Goal: Task Accomplishment & Management: Use online tool/utility

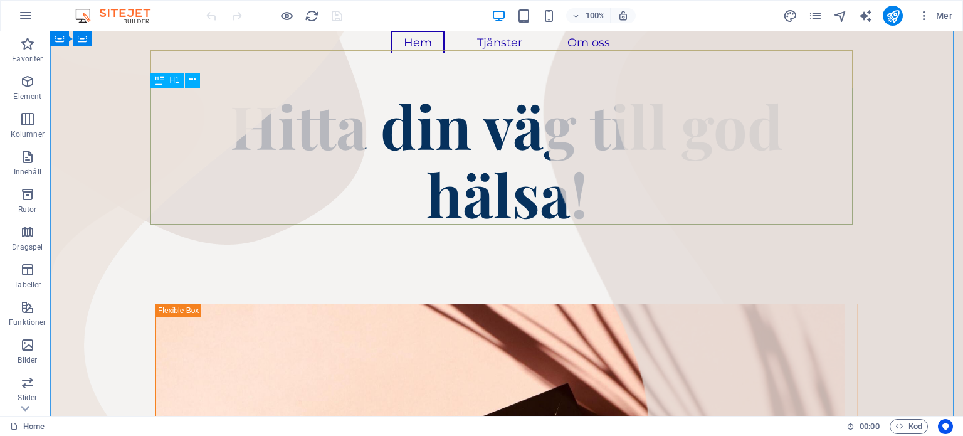
scroll to position [143, 0]
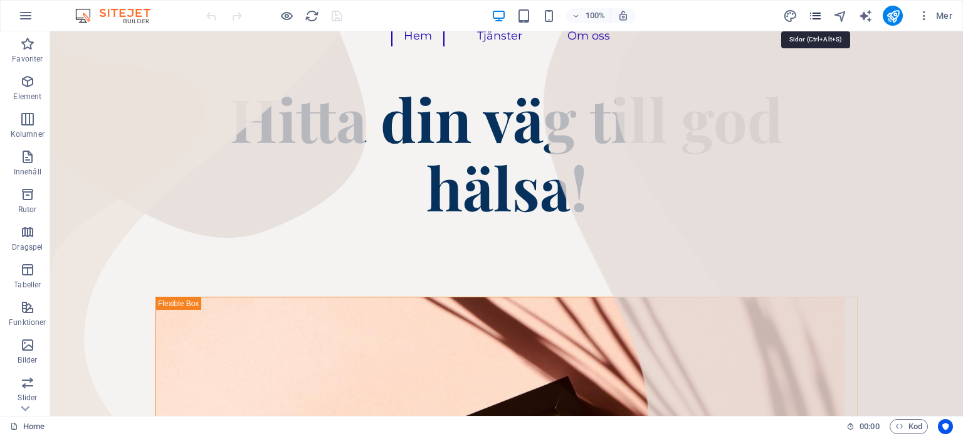
click at [813, 14] on icon "pages" at bounding box center [815, 16] width 14 height 14
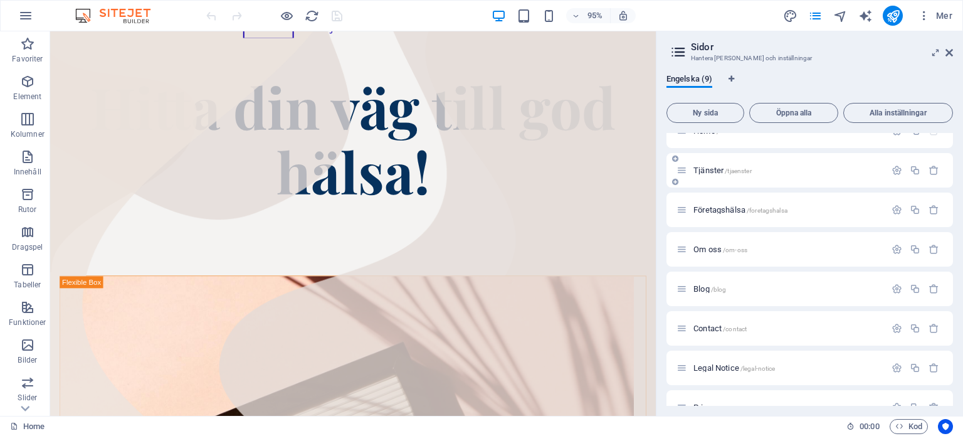
scroll to position [0, 0]
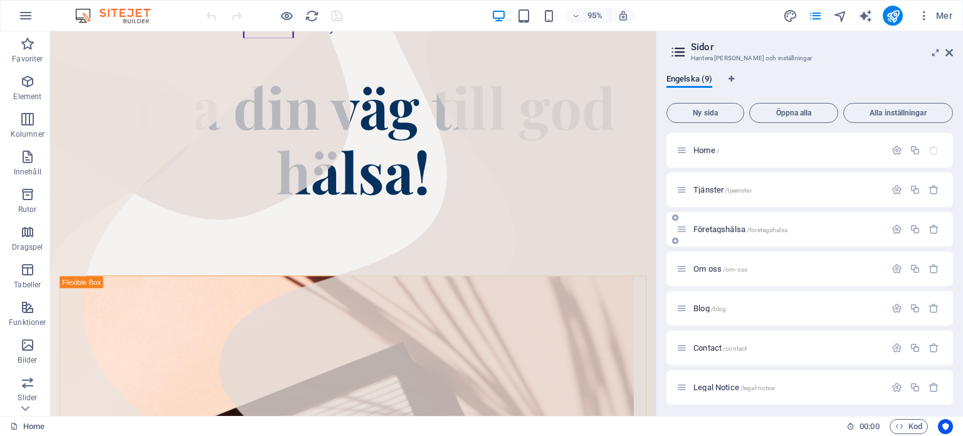
click at [736, 226] on span "Företagshälsa /foretagshalsa" at bounding box center [740, 228] width 94 height 9
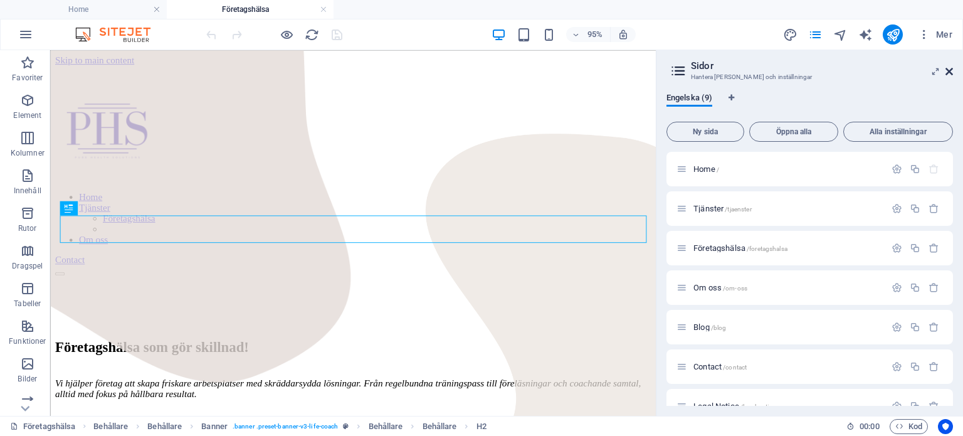
click at [951, 70] on icon at bounding box center [949, 71] width 8 height 10
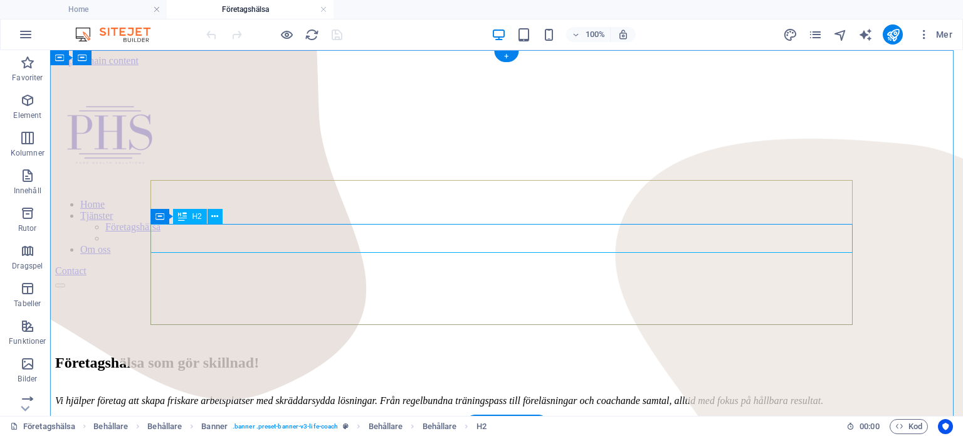
scroll to position [9, 0]
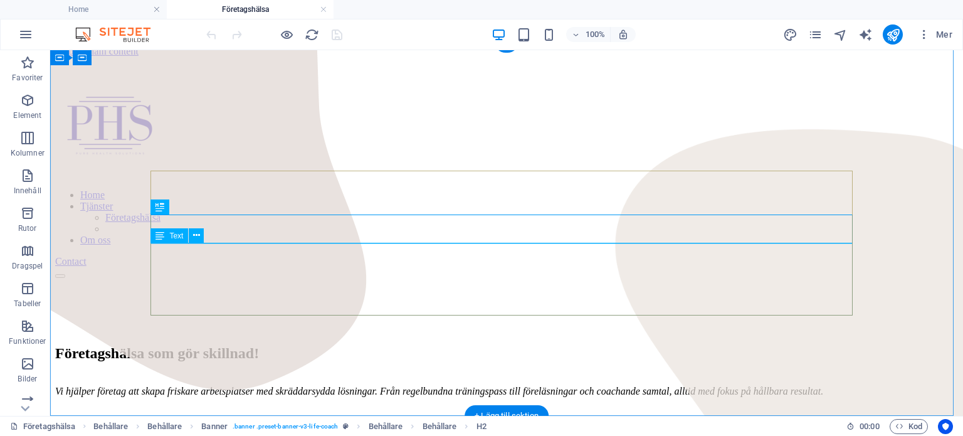
click at [443, 374] on div "Vi hjälper företag att skapa friskare arbetsplatser med skräddarsydda lösningar…" at bounding box center [506, 396] width 903 height 44
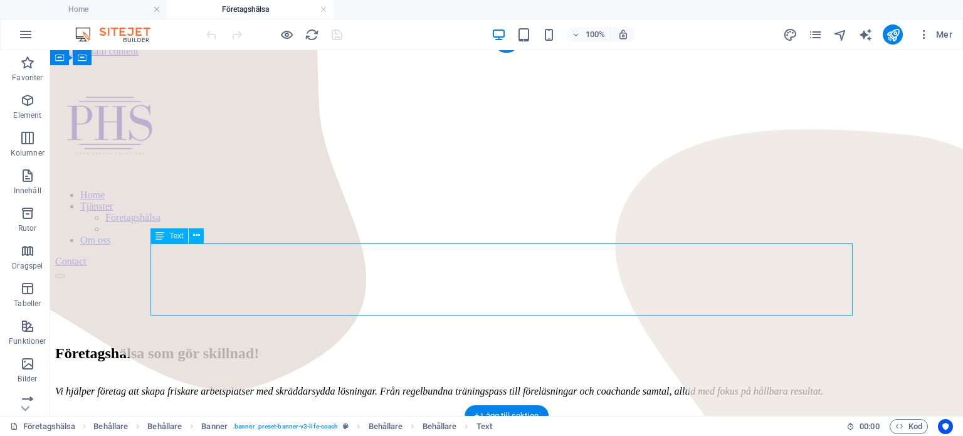
click at [442, 374] on div "Vi hjälper företag att skapa friskare arbetsplatser med skräddarsydda lösningar…" at bounding box center [506, 396] width 903 height 44
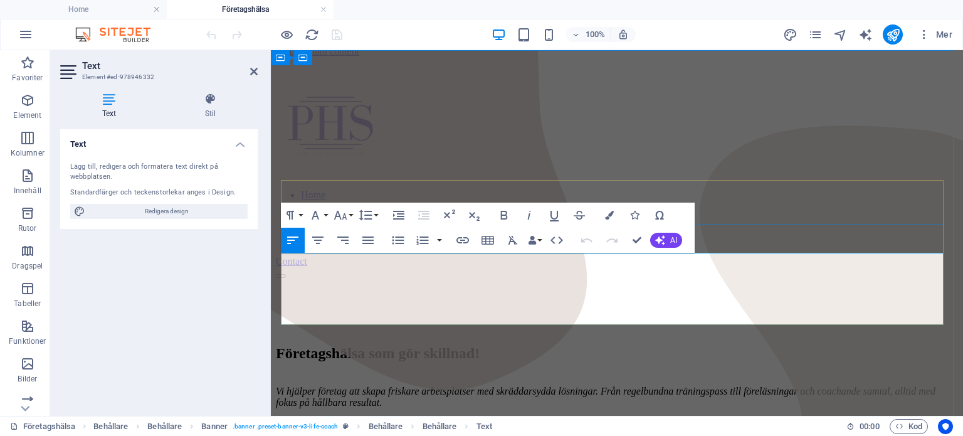
scroll to position [0, 0]
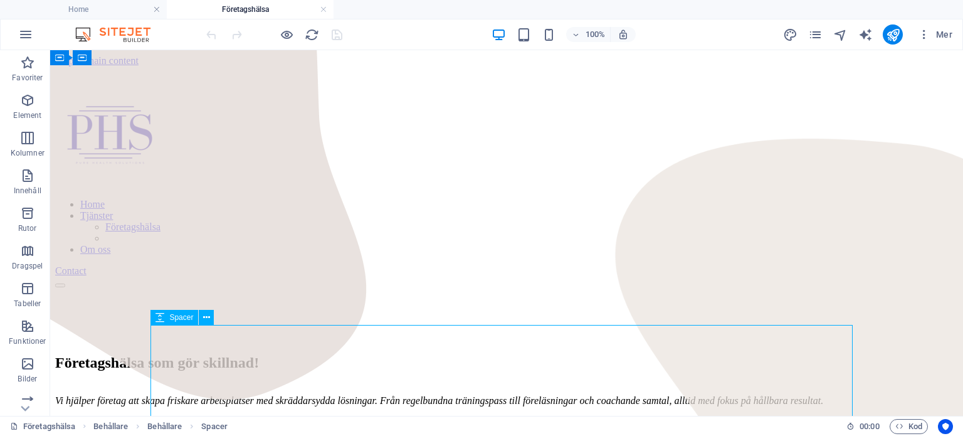
scroll to position [9, 0]
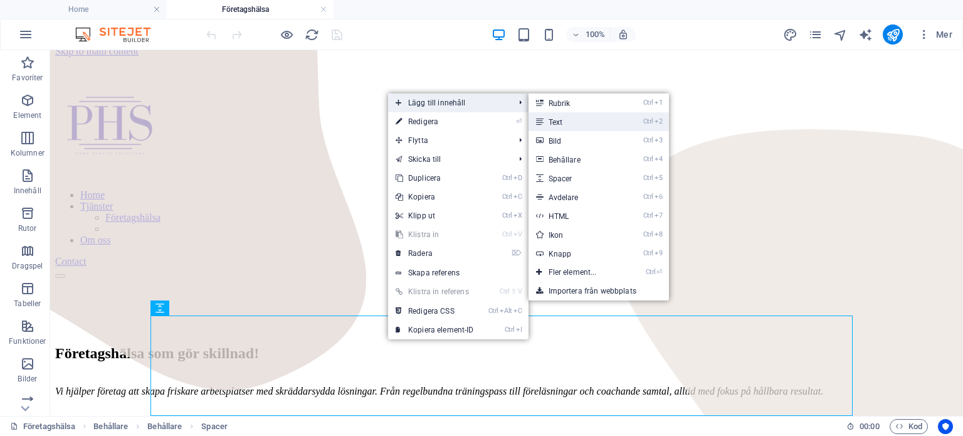
click at [542, 119] on icon at bounding box center [539, 121] width 6 height 19
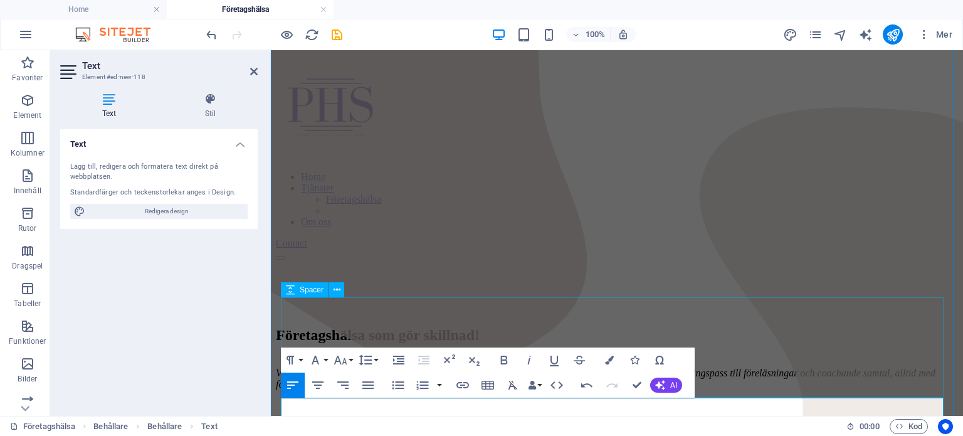
scroll to position [74, 0]
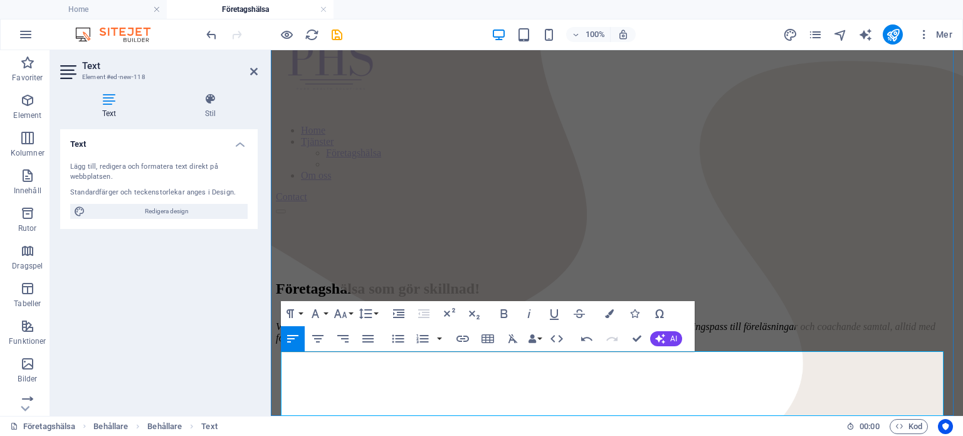
click at [341, 313] on icon "button" at bounding box center [340, 313] width 15 height 15
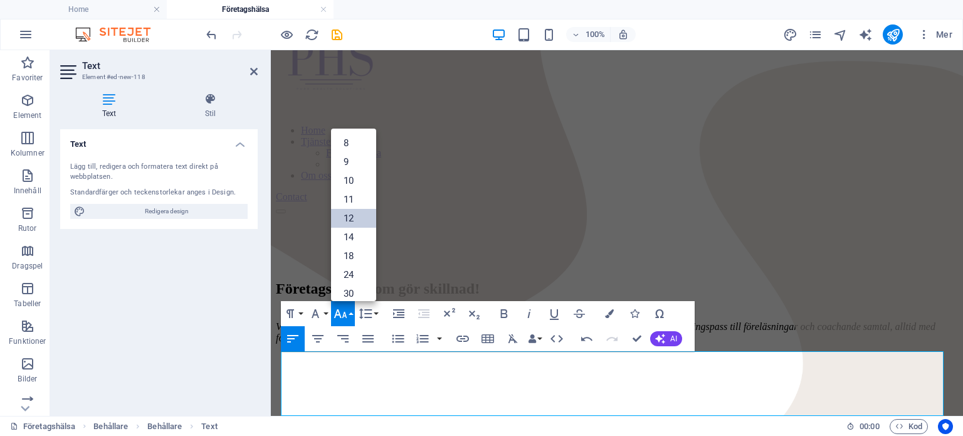
click at [351, 220] on link "12" at bounding box center [353, 218] width 45 height 19
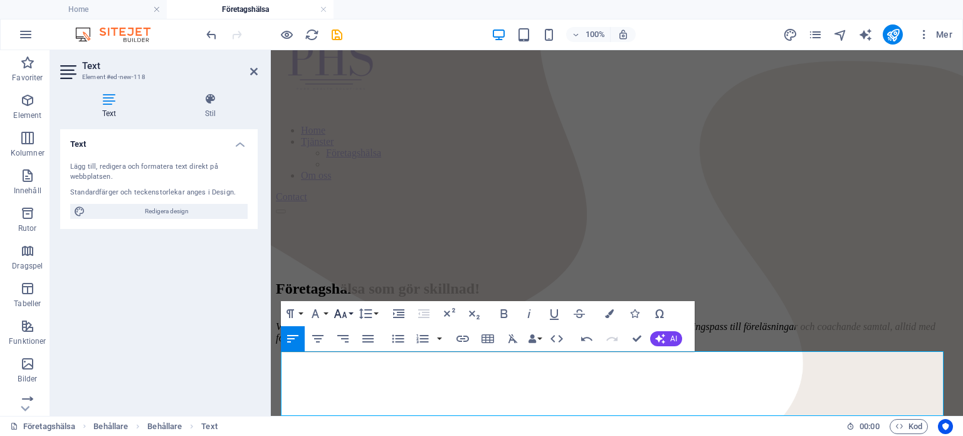
click at [347, 315] on icon "button" at bounding box center [340, 313] width 15 height 15
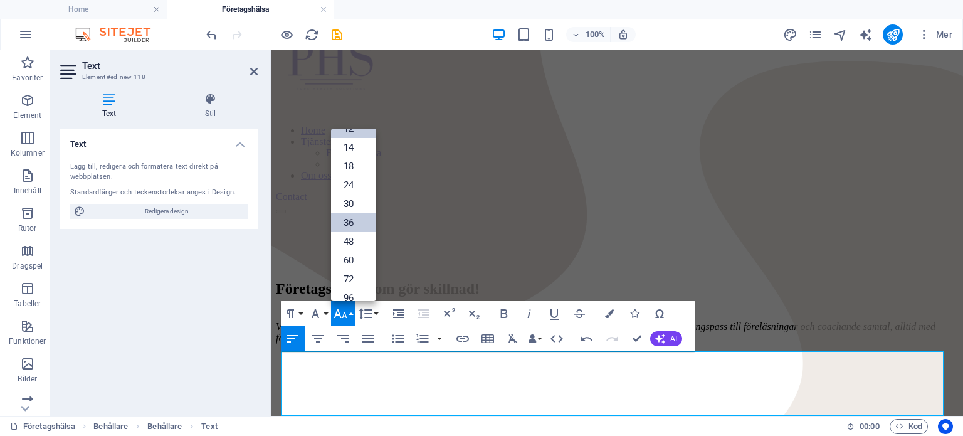
click at [354, 224] on link "36" at bounding box center [353, 222] width 45 height 19
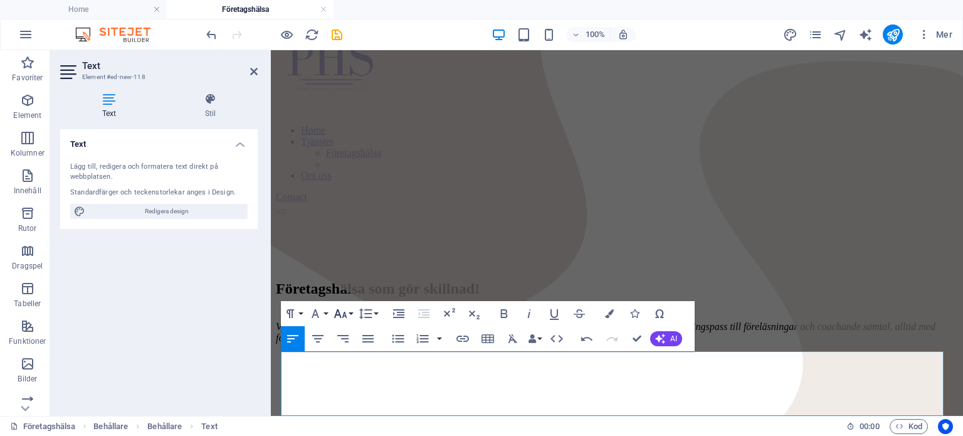
click at [347, 315] on icon "button" at bounding box center [340, 313] width 15 height 15
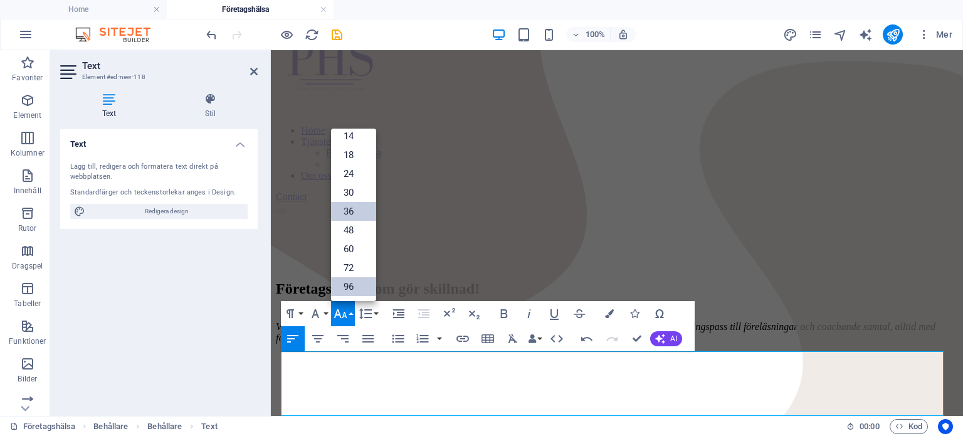
scroll to position [100, 0]
click at [351, 187] on link "30" at bounding box center [353, 193] width 45 height 19
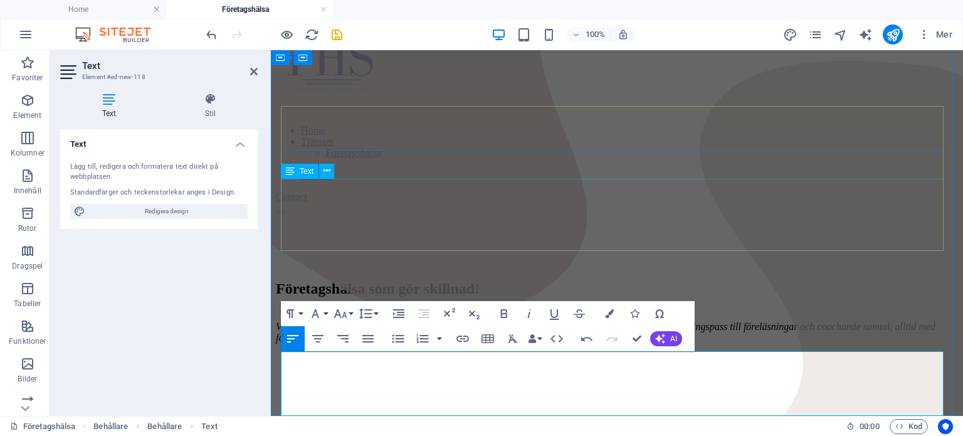
click at [664, 310] on div "Vi hjälper företag att skapa friskare arbetsplatser med skräddarsydda lösningar…" at bounding box center [617, 337] width 682 height 55
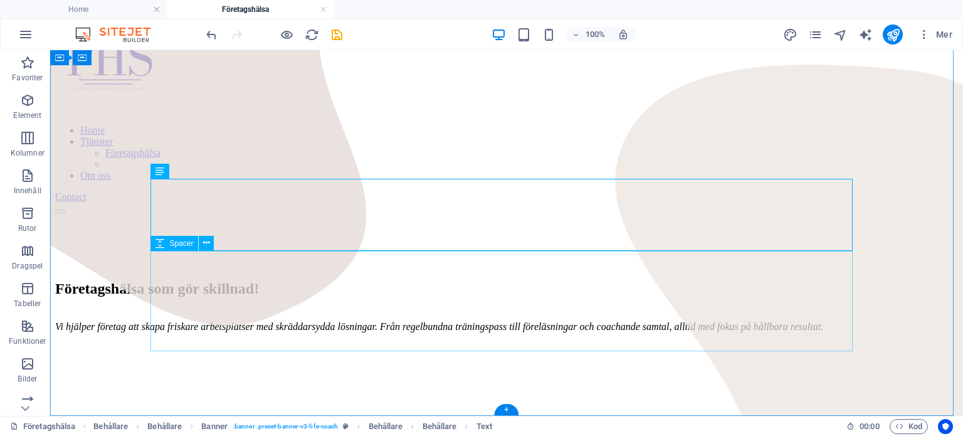
click at [666, 364] on div at bounding box center [506, 414] width 903 height 100
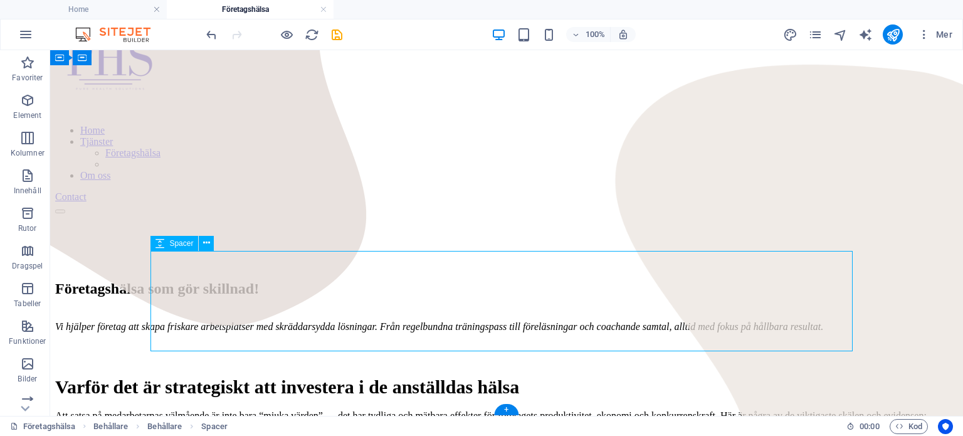
scroll to position [0, 0]
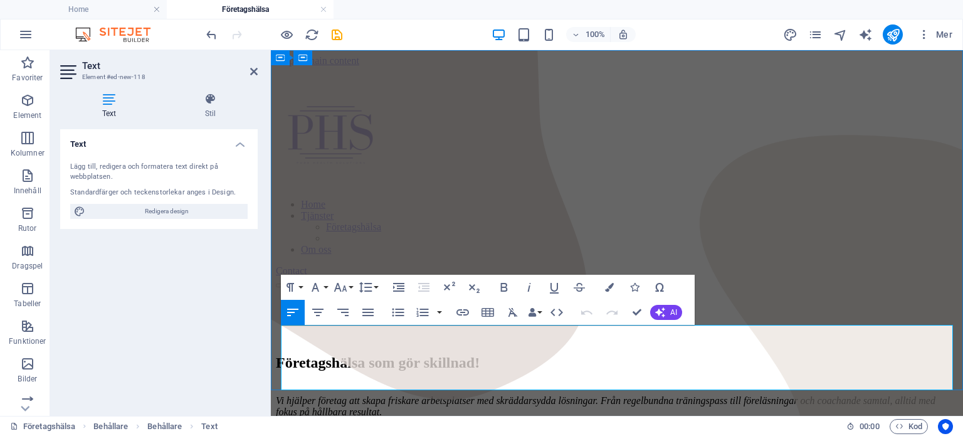
click at [806, 384] on div "Vi hjälper företag att skapa friskare arbetsplatser med skräddarsydda lösningar…" at bounding box center [617, 411] width 682 height 55
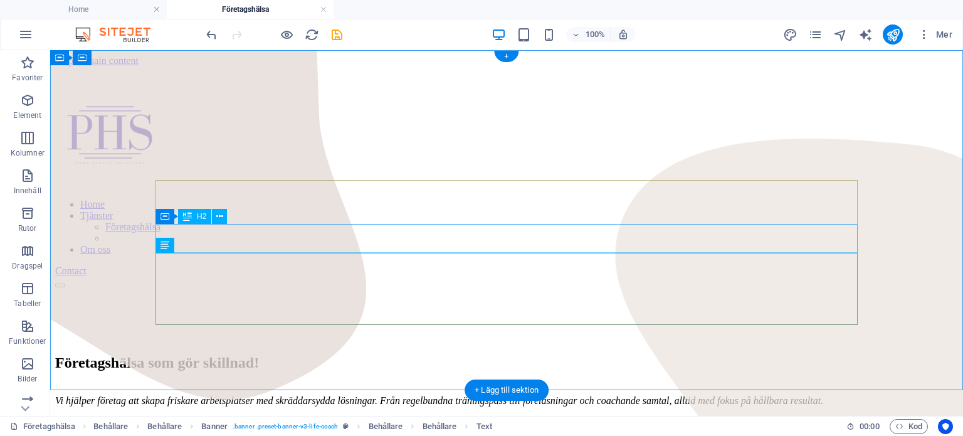
click at [456, 354] on div "Företagshälsa som gör skillnad!" at bounding box center [506, 362] width 903 height 17
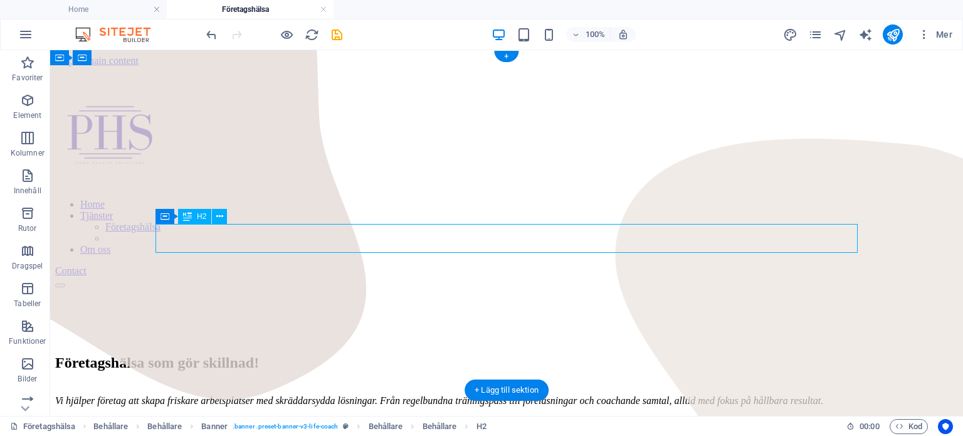
click at [456, 354] on div "Företagshälsa som gör skillnad!" at bounding box center [506, 362] width 903 height 17
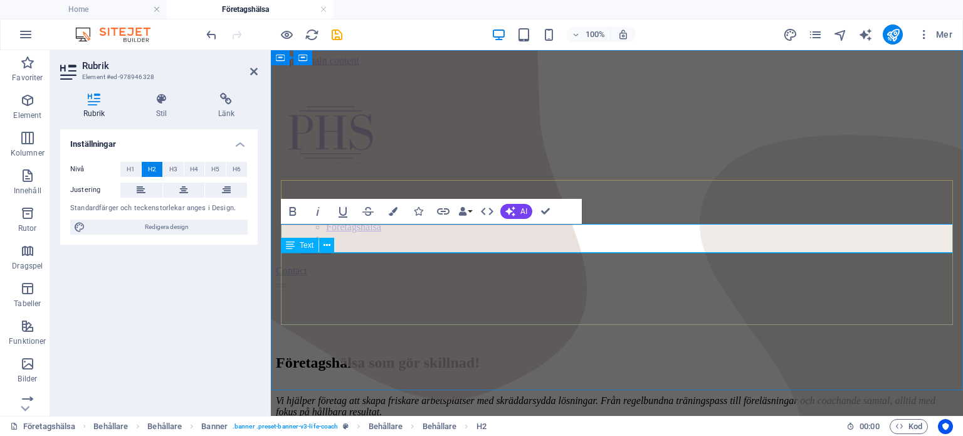
click at [371, 384] on div "Vi hjälper företag att skapa friskare arbetsplatser med skräddarsydda lösningar…" at bounding box center [617, 411] width 682 height 55
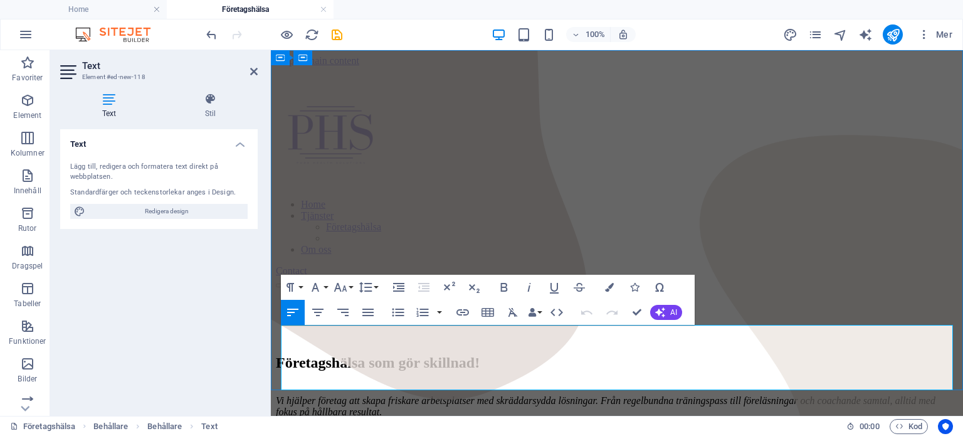
click at [576, 354] on div "Företagshälsa som gör skillnad!" at bounding box center [617, 362] width 682 height 17
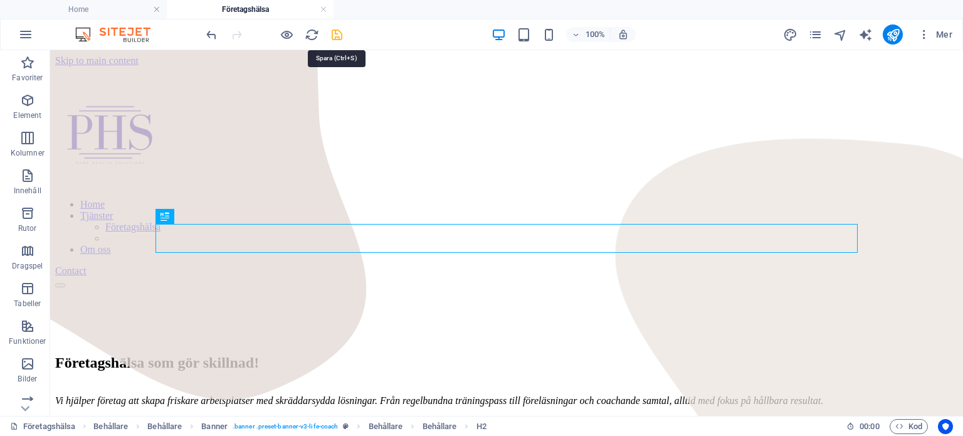
click at [340, 39] on icon "save" at bounding box center [337, 35] width 14 height 14
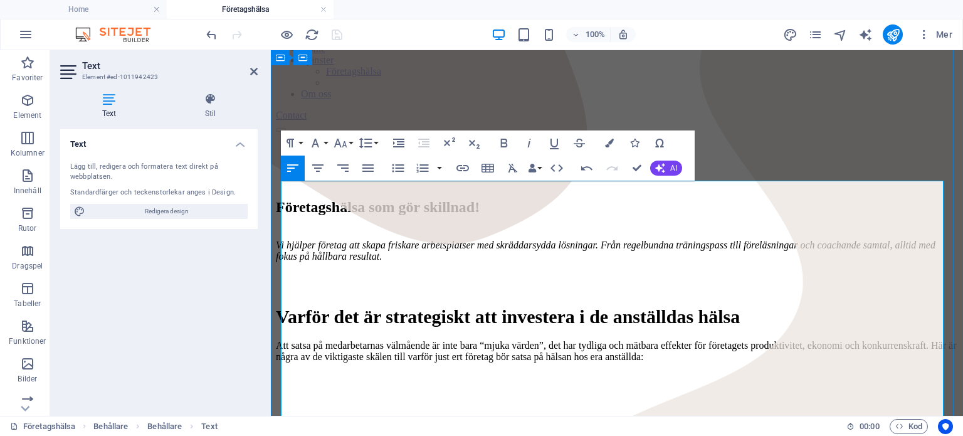
scroll to position [160, 0]
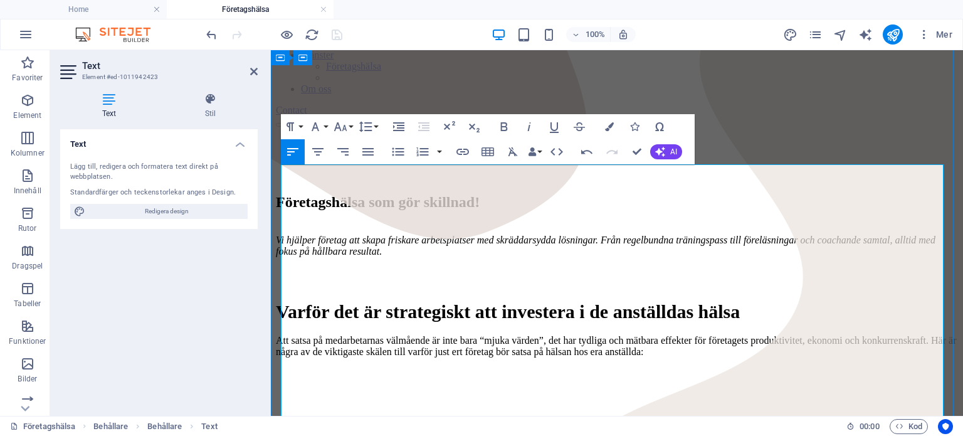
click at [637, 431] on p at bounding box center [617, 436] width 682 height 11
click at [296, 410] on p at bounding box center [617, 415] width 682 height 11
click at [291, 367] on p at bounding box center [617, 372] width 682 height 11
click at [341, 335] on p "Att satsa på medarbetarnas välmående är inte bara “mjuka värden”, det har tydli…" at bounding box center [617, 346] width 682 height 23
click at [401, 152] on icon "button" at bounding box center [398, 152] width 12 height 8
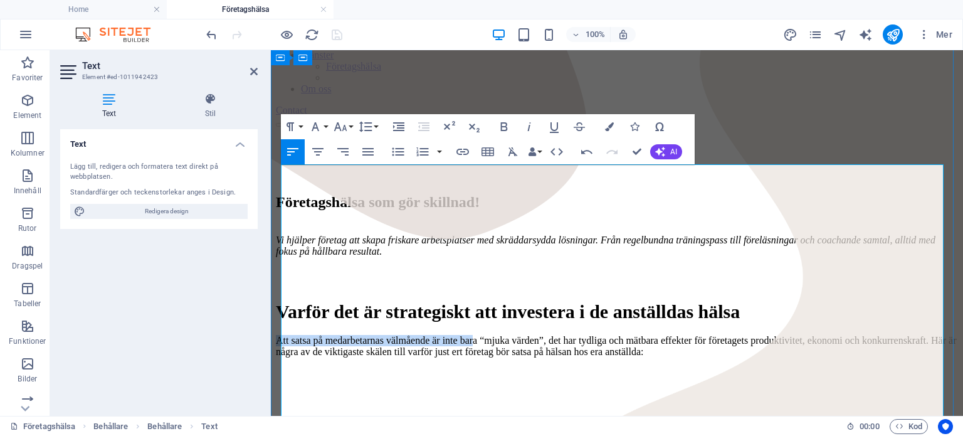
drag, startPoint x: 283, startPoint y: 202, endPoint x: 534, endPoint y: 203, distance: 250.7
click at [534, 335] on p "Att satsa på medarbetarnas välmående är inte bara “mjuka värden”, det har tydli…" at bounding box center [617, 346] width 682 height 23
click at [506, 335] on p "Att satsa på medarbetarnas välmående är inte bara “mjuka värden”, det har tydli…" at bounding box center [617, 346] width 682 height 23
click at [306, 367] on p at bounding box center [617, 372] width 682 height 11
click at [308, 367] on p "Minskad frånvaro" at bounding box center [617, 372] width 682 height 11
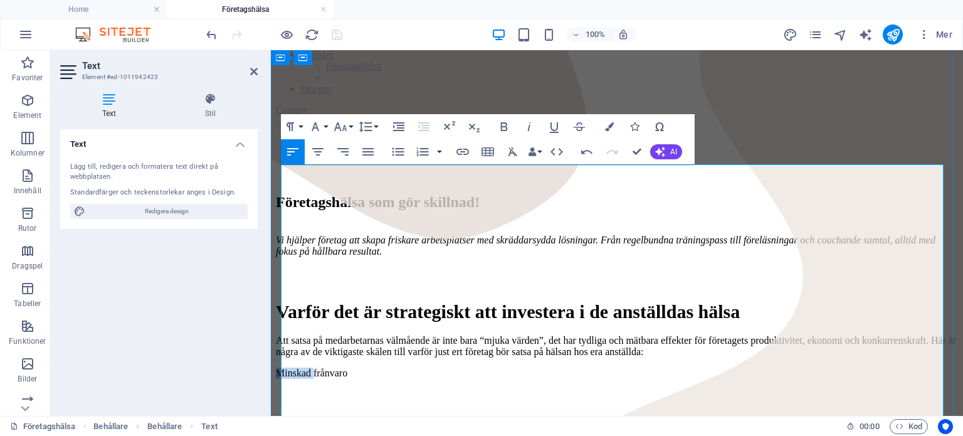
click at [308, 367] on p "Minskad frånvaro" at bounding box center [617, 372] width 682 height 11
click at [498, 125] on icon "button" at bounding box center [503, 126] width 15 height 15
click at [407, 367] on p "Minskad frånvaro" at bounding box center [617, 372] width 682 height 11
click at [506, 127] on icon "button" at bounding box center [504, 126] width 7 height 9
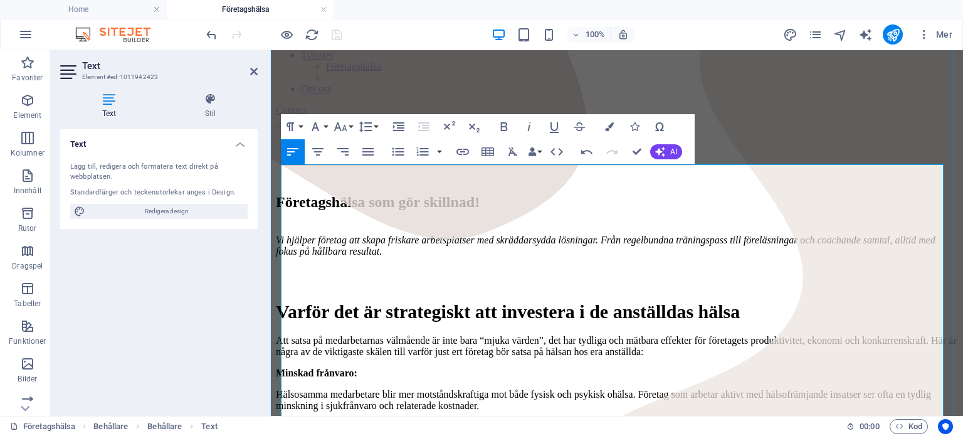
click at [281, 367] on strong "Minskad frånvaro:" at bounding box center [316, 372] width 81 height 11
click at [754, 389] on p "​Hälsosamma medarbetare blir mer motståndskraftiga mot både fysisk och psykisk …" at bounding box center [617, 400] width 682 height 23
click at [510, 129] on icon "button" at bounding box center [503, 126] width 15 height 15
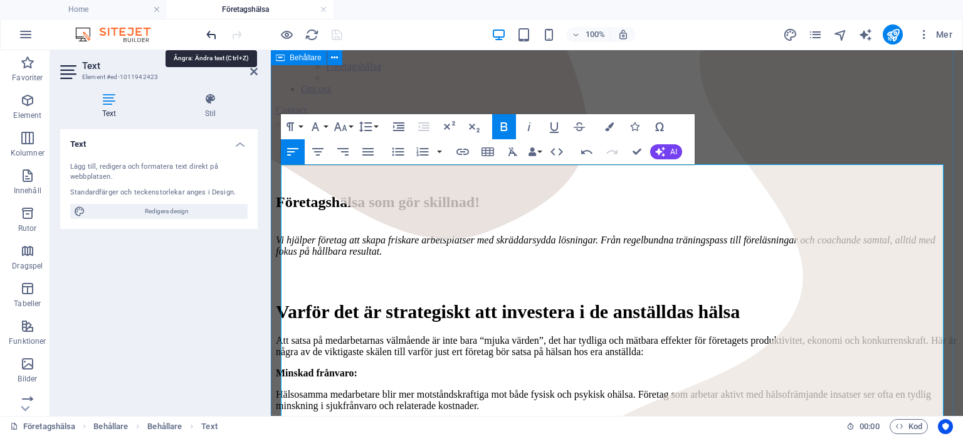
click at [207, 36] on icon "undo" at bounding box center [211, 35] width 14 height 14
click at [209, 34] on icon "undo" at bounding box center [211, 35] width 14 height 14
drag, startPoint x: 359, startPoint y: 333, endPoint x: 345, endPoint y: 332, distance: 13.2
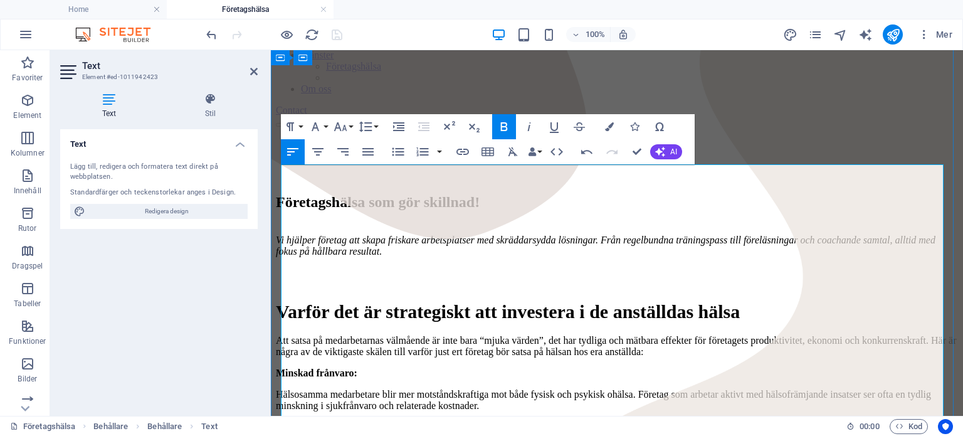
click at [503, 127] on icon "button" at bounding box center [503, 126] width 15 height 15
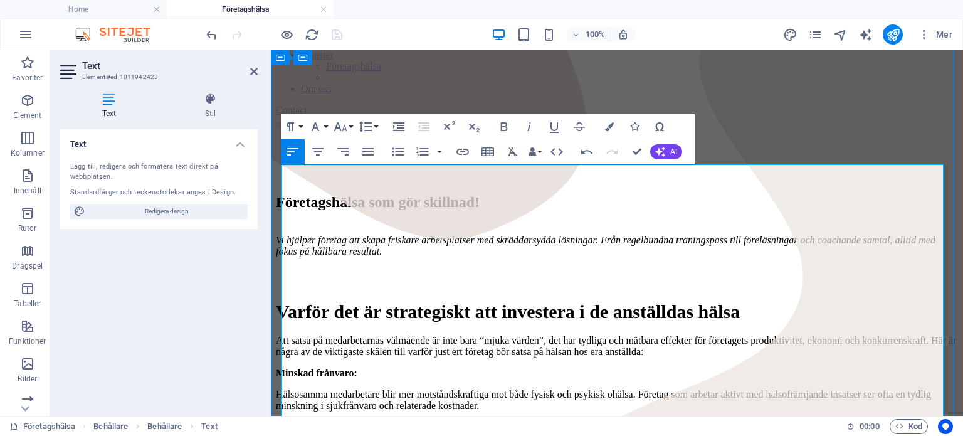
click at [506, 127] on icon "button" at bounding box center [503, 126] width 15 height 15
click at [503, 128] on icon "button" at bounding box center [503, 126] width 15 height 15
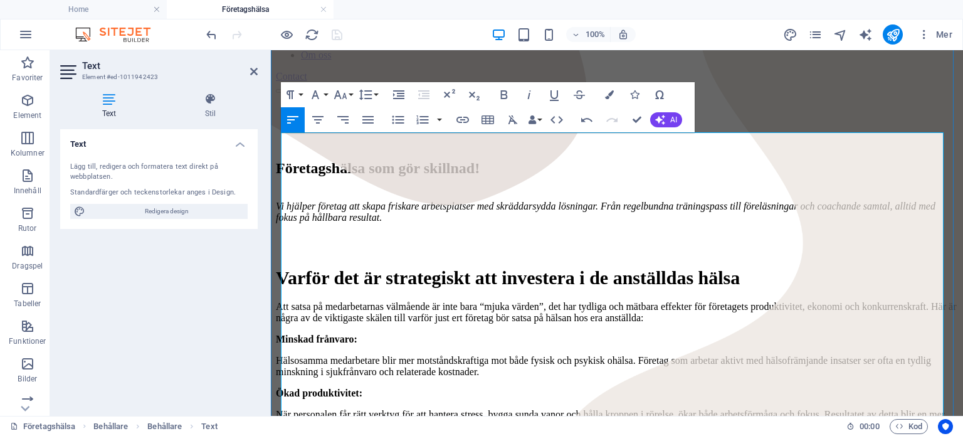
scroll to position [195, 0]
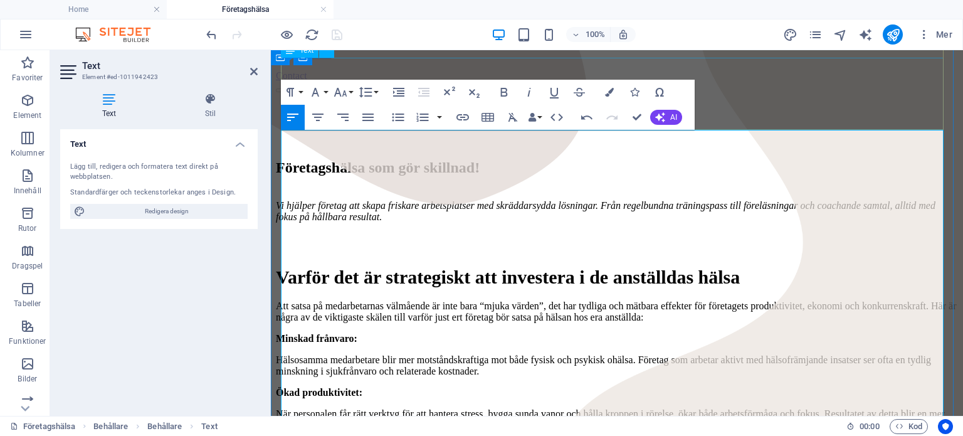
click at [810, 189] on div "Vi hjälper företag att skapa friskare arbetsplatser med skräddarsydda lösningar…" at bounding box center [617, 216] width 682 height 55
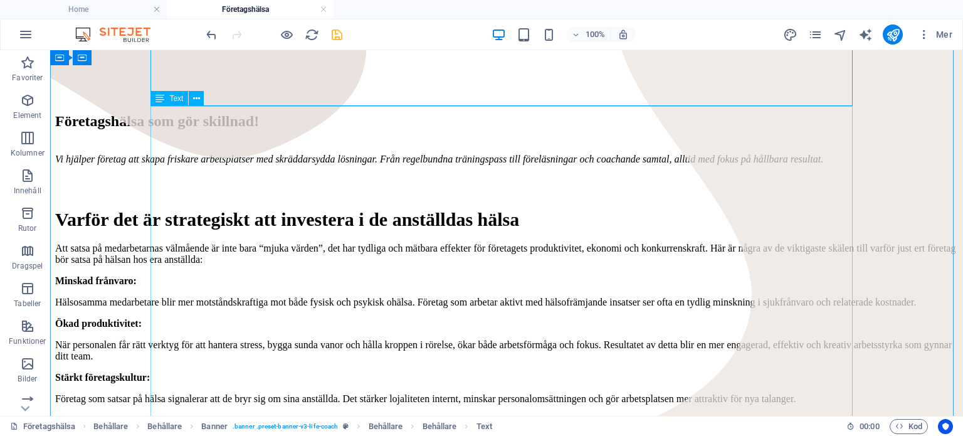
scroll to position [242, 0]
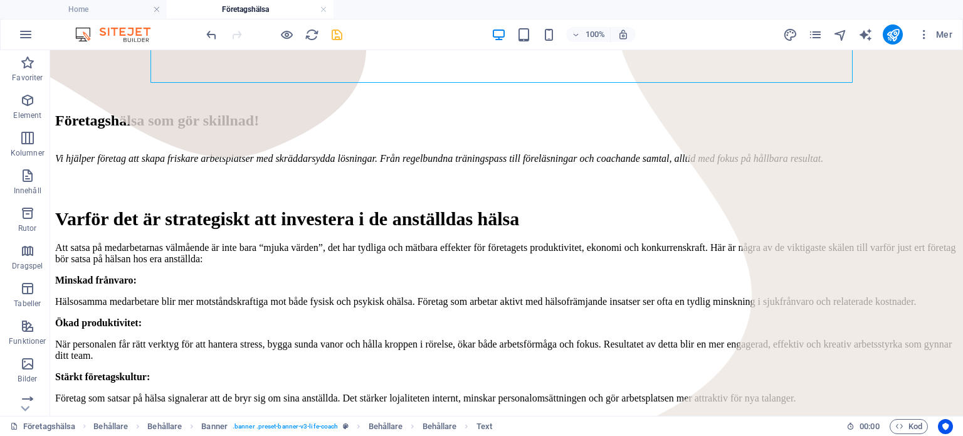
click at [336, 33] on icon "save" at bounding box center [337, 35] width 14 height 14
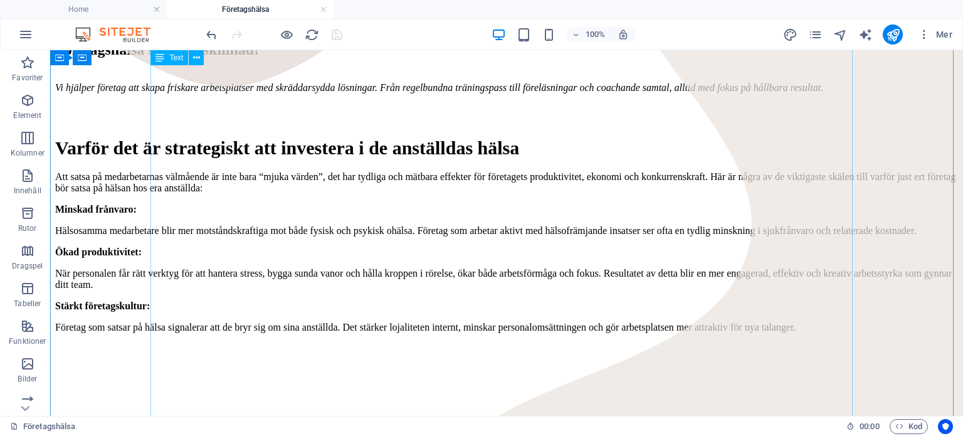
scroll to position [313, 0]
click at [413, 233] on div "Varför det är strategiskt att investera i de anställdas hälsa Att satsa på meda…" at bounding box center [506, 362] width 903 height 451
click at [207, 256] on div "Varför det är strategiskt att investera i de anställdas hälsa Att satsa på meda…" at bounding box center [506, 362] width 903 height 451
click at [407, 229] on div "Varför det är strategiskt att investera i de anställdas hälsa Att satsa på meda…" at bounding box center [506, 362] width 903 height 451
click at [396, 232] on div "Varför det är strategiskt att investera i de anställdas hälsa Att satsa på meda…" at bounding box center [506, 362] width 903 height 451
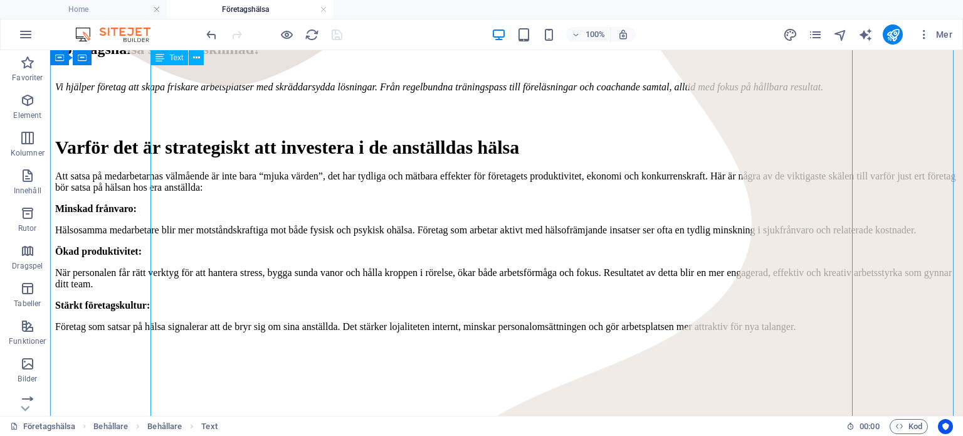
click at [396, 232] on div "Varför det är strategiskt att investera i de anställdas hälsa Att satsa på meda…" at bounding box center [506, 362] width 903 height 451
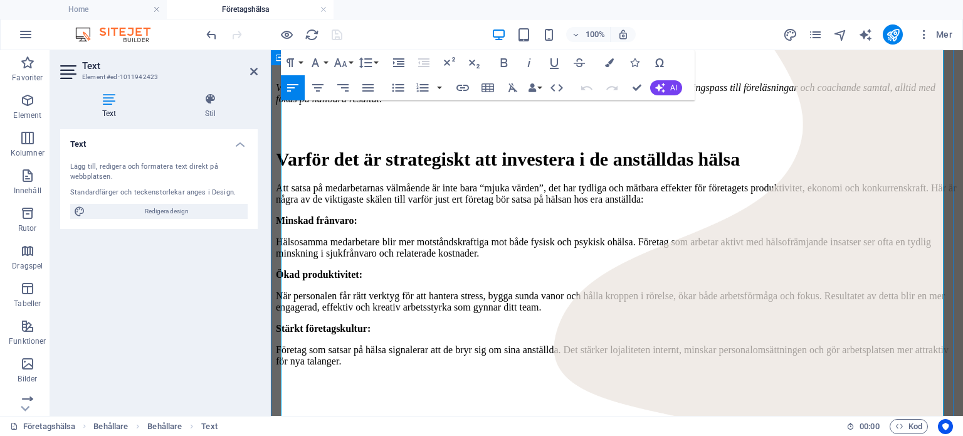
scroll to position [318, 0]
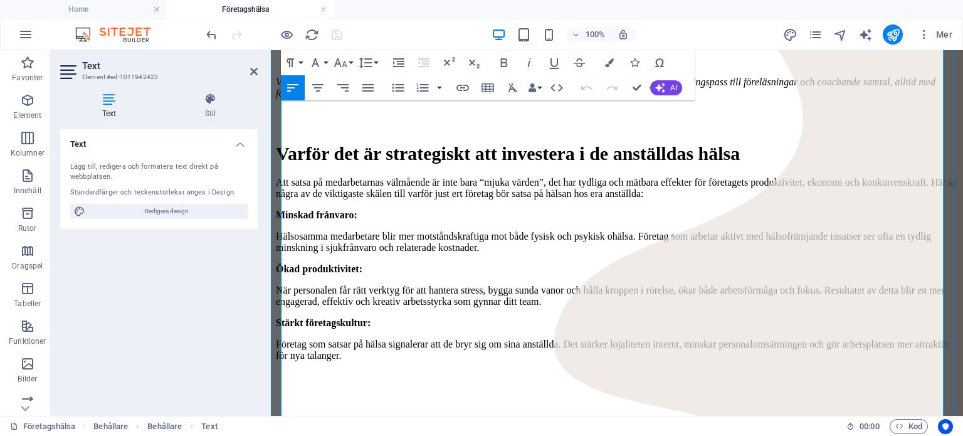
click at [674, 338] on p "Företag som satsar på hälsa signalerar att de bryr sig om sina anställda. Det s…" at bounding box center [617, 349] width 682 height 23
click at [505, 65] on icon "button" at bounding box center [503, 62] width 15 height 15
click at [501, 65] on icon "button" at bounding box center [504, 62] width 7 height 9
click at [408, 371] on p at bounding box center [617, 376] width 682 height 11
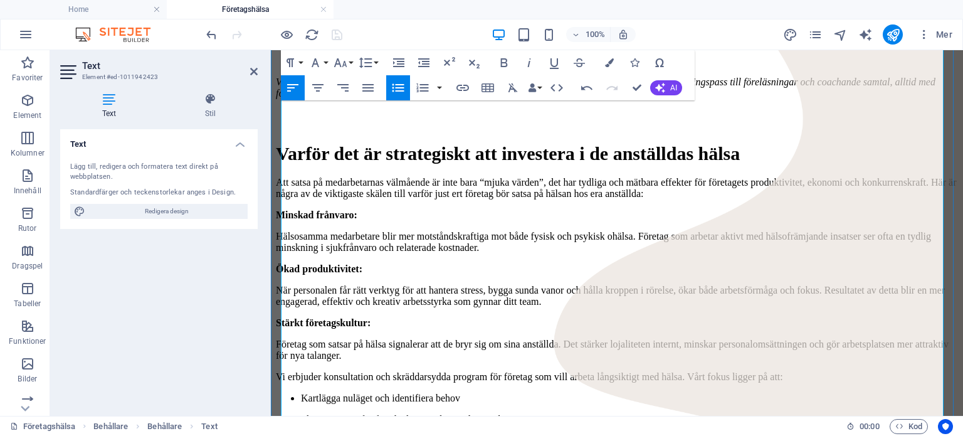
click at [303, 392] on li "Kartlägga nuläget och identifiera behov" at bounding box center [629, 397] width 657 height 11
click at [301, 414] on li "Skapa insatser för fysisk aktivitet, kost och stresshantering" at bounding box center [629, 419] width 657 height 11
click at [301, 435] on li "Stärka ledare i att bygga en kultur där hälsa prioriteras" at bounding box center [629, 440] width 657 height 11
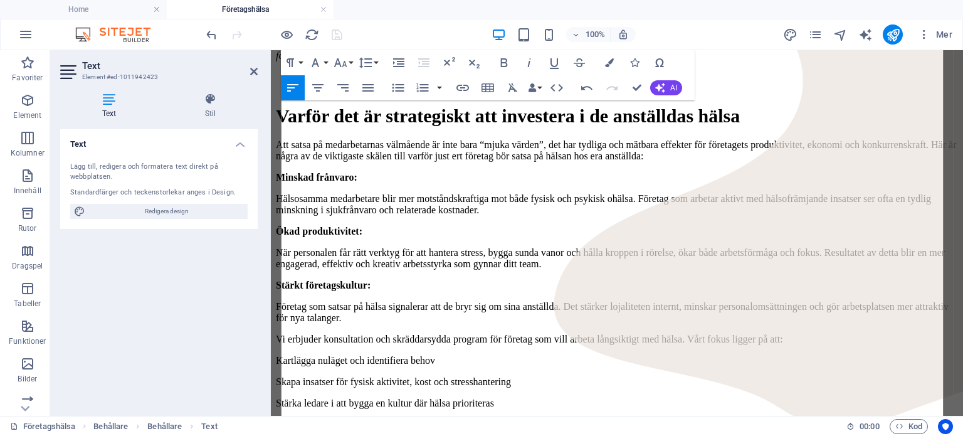
scroll to position [358, 0]
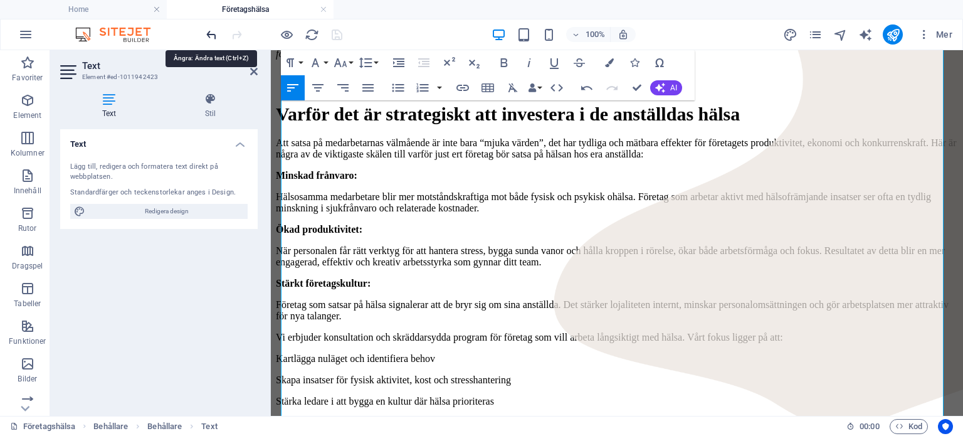
click at [217, 37] on icon "undo" at bounding box center [211, 35] width 14 height 14
click at [216, 33] on icon "undo" at bounding box center [211, 35] width 14 height 14
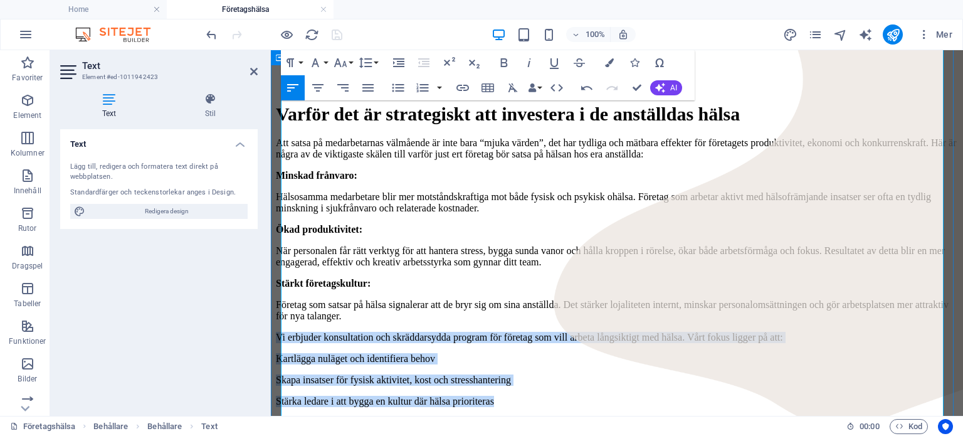
drag, startPoint x: 565, startPoint y: 280, endPoint x: 278, endPoint y: 224, distance: 293.1
click at [278, 224] on div "Home Tjänster Företagshälsa Om oss Contact Företagshälsa som gör skillnad! Vi h…" at bounding box center [617, 207] width 682 height 997
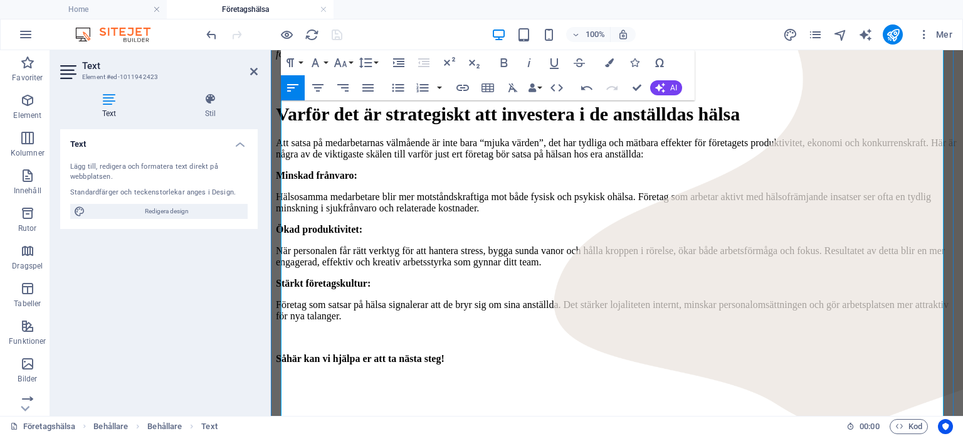
click at [506, 353] on p "Såhär kan vi hjälpa er att ta nästa steg!" at bounding box center [617, 358] width 682 height 11
click at [510, 68] on icon "button" at bounding box center [503, 62] width 15 height 15
click at [296, 374] on p "​" at bounding box center [617, 379] width 682 height 11
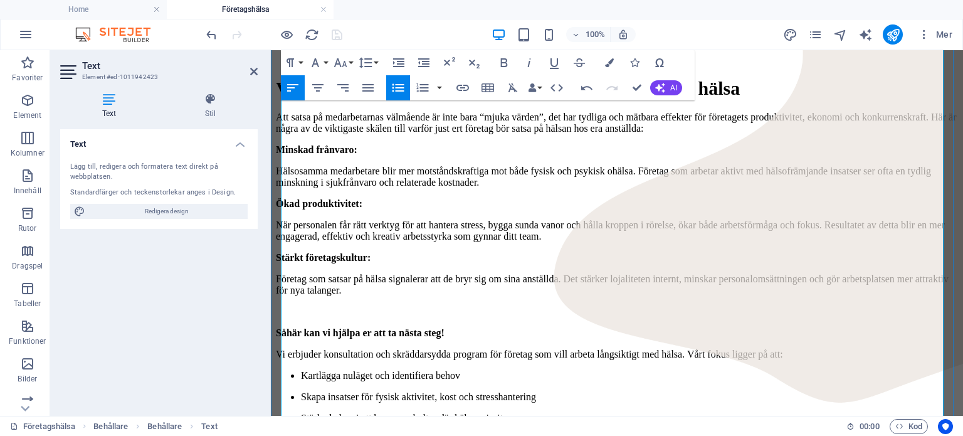
scroll to position [385, 0]
click at [301, 369] on p "Kartlägga nuläget och identifiera behov" at bounding box center [629, 374] width 657 height 11
click at [281, 369] on p "Kartlägga nuläget och identifiera behov" at bounding box center [617, 374] width 682 height 11
click at [313, 390] on li "Skapa insatser för fysisk aktivitet, kost och stresshantering" at bounding box center [629, 395] width 657 height 11
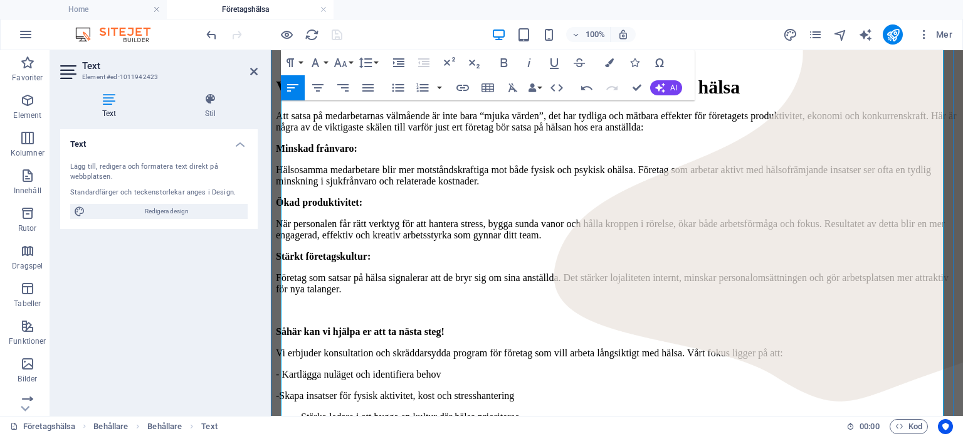
click at [283, 411] on ul "Stärka ledare i att bygga en kultur där hälsa prioriteras" at bounding box center [617, 416] width 682 height 11
click at [944, 212] on div "Home Tjänster Företagshälsa Om oss Contact Företagshälsa som gör skillnad! Vi h…" at bounding box center [617, 191] width 682 height 1018
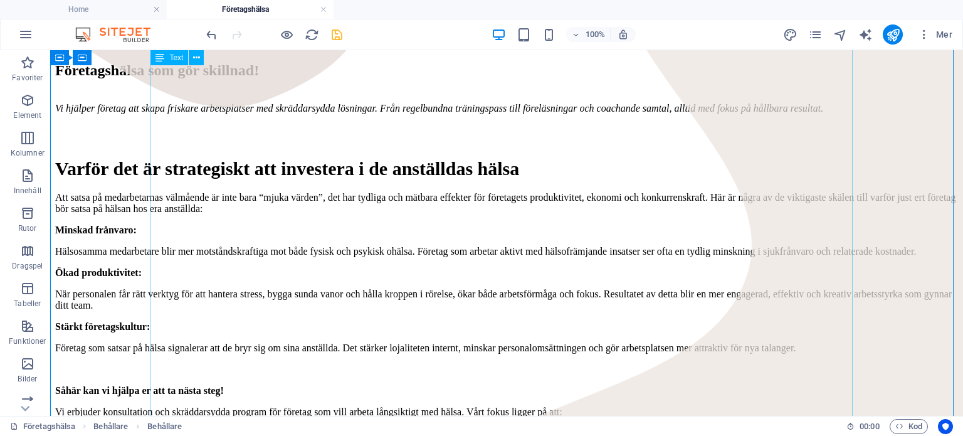
scroll to position [290, 0]
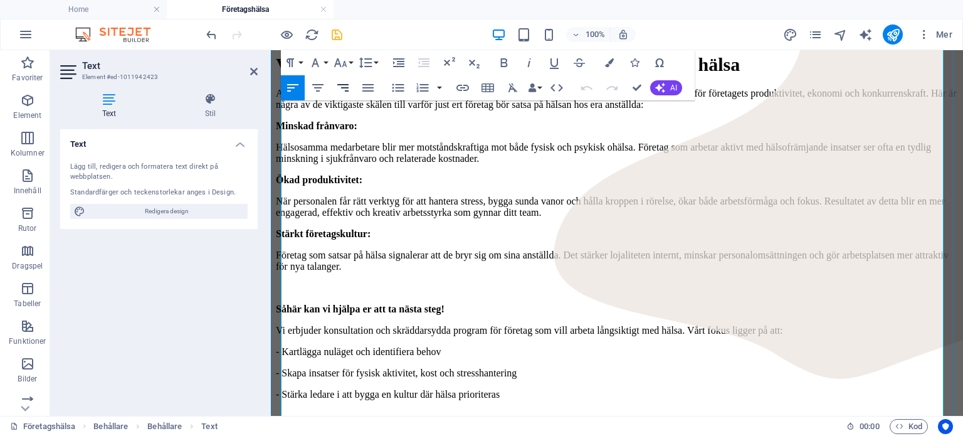
scroll to position [408, 0]
click at [337, 324] on p "Vi erbjuder konsultation och skräddarsydda program för företag som vill arbeta …" at bounding box center [617, 329] width 682 height 11
click at [431, 324] on p "Vi erbjuder en fri konsultation och skräddarsydda program för företag som vill …" at bounding box center [617, 329] width 682 height 11
click at [366, 324] on p "Vi erbjuder en fri konsultation och skräddarsydda program för företag som vill …" at bounding box center [617, 329] width 682 height 11
click at [422, 324] on p "Vi erbjuder konsultation och skräddarsydda program för företag som vill arbeta …" at bounding box center [617, 329] width 682 height 11
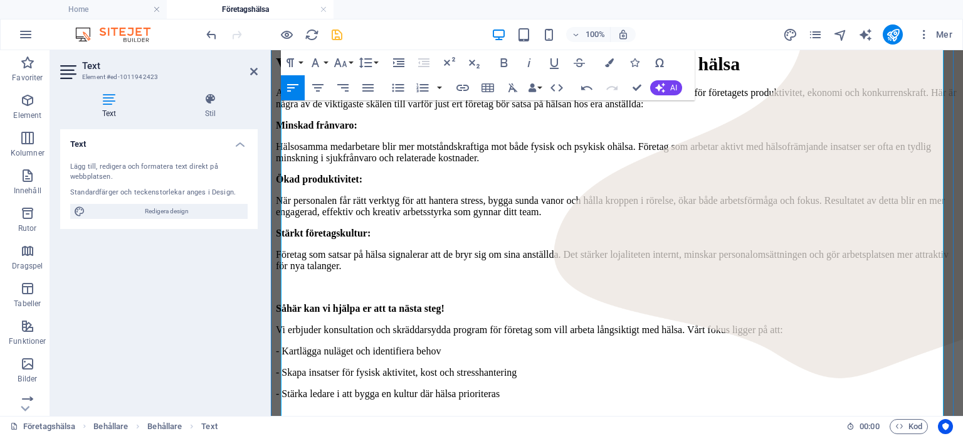
click at [336, 324] on p "Vi erbjuder konsultation och skräddarsydda program för företag som vill arbeta …" at bounding box center [617, 329] width 682 height 11
click at [436, 324] on p "Vi erbjuder en konsultation och skräddarsydda program för företag som vill arbe…" at bounding box center [617, 329] width 682 height 11
click at [705, 409] on p at bounding box center [617, 414] width 682 height 11
click at [612, 388] on p "- Stärka ledare i att bygga en kultur där hälsa prioriteras" at bounding box center [617, 393] width 682 height 11
click at [290, 388] on p "- Stärka ledare i att bygga en kultur där hälsa prioriteras" at bounding box center [617, 393] width 682 height 11
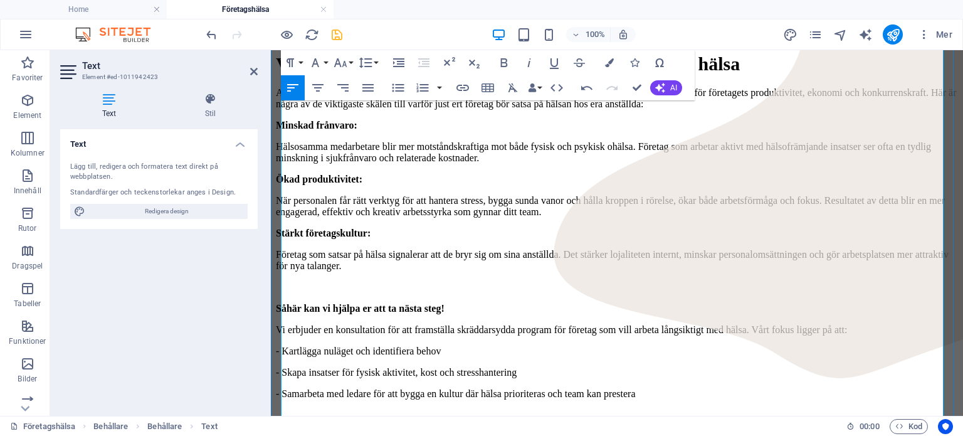
click at [639, 388] on p "- Samarbeta med ledare för att bygga en kultur där hälsa prioriteras och team k…" at bounding box center [617, 393] width 682 height 11
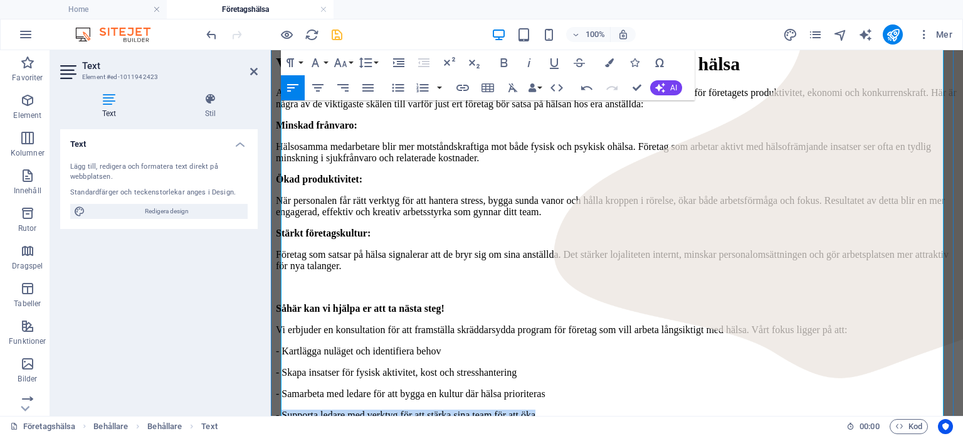
drag, startPoint x: 605, startPoint y: 295, endPoint x: 286, endPoint y: 302, distance: 319.7
click at [286, 409] on p "- Supporta ledare med verktyg för att stärka sina team för att öka" at bounding box center [617, 414] width 682 height 11
copy p "Supporta ledare med verktyg för att stärka sina team för att öka"
click at [614, 409] on p "- Supporta ledare med verktyg för att stärka sina team för att öka" at bounding box center [617, 414] width 682 height 11
click at [633, 388] on p "- Samarbeta med ledare för att bygga en kultur där hälsa prioriteras" at bounding box center [617, 393] width 682 height 11
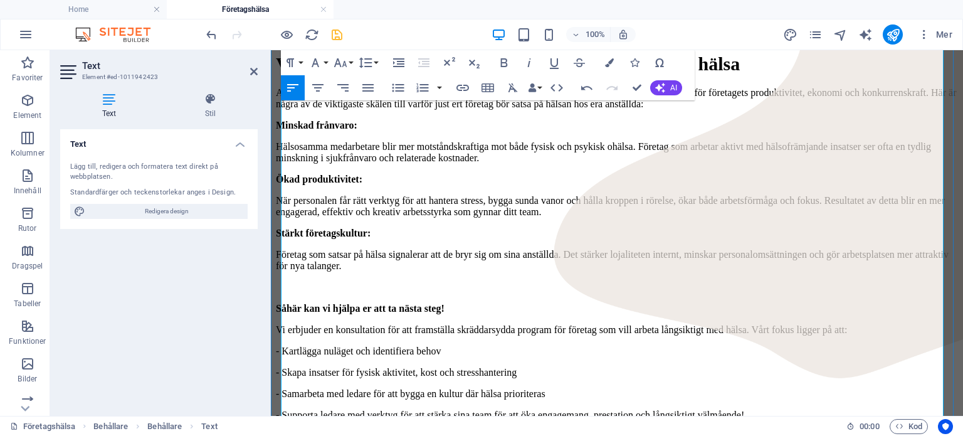
click at [883, 409] on p "- Supporta ledare med verktyg för att stärka sina team för att öka engagemang, …" at bounding box center [617, 414] width 682 height 11
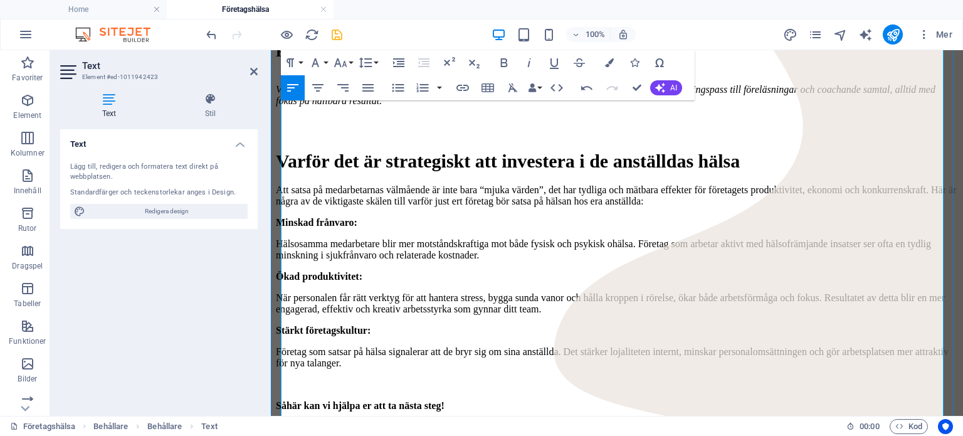
scroll to position [313, 0]
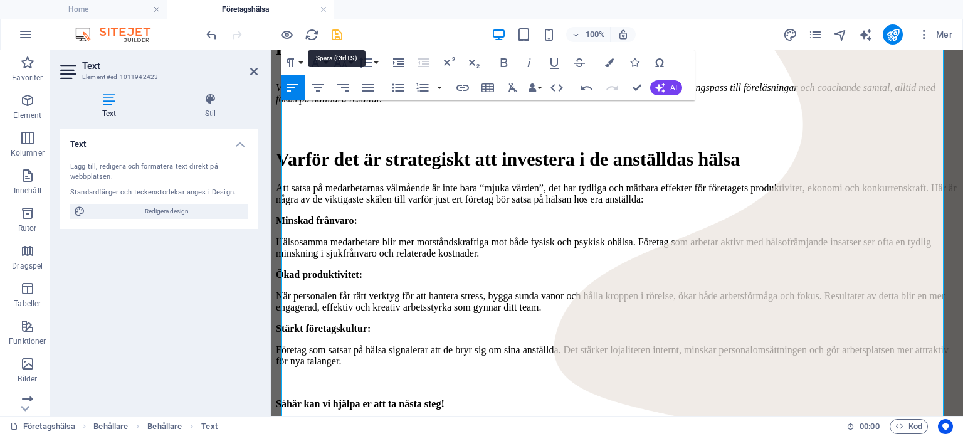
click at [336, 31] on icon "save" at bounding box center [337, 35] width 14 height 14
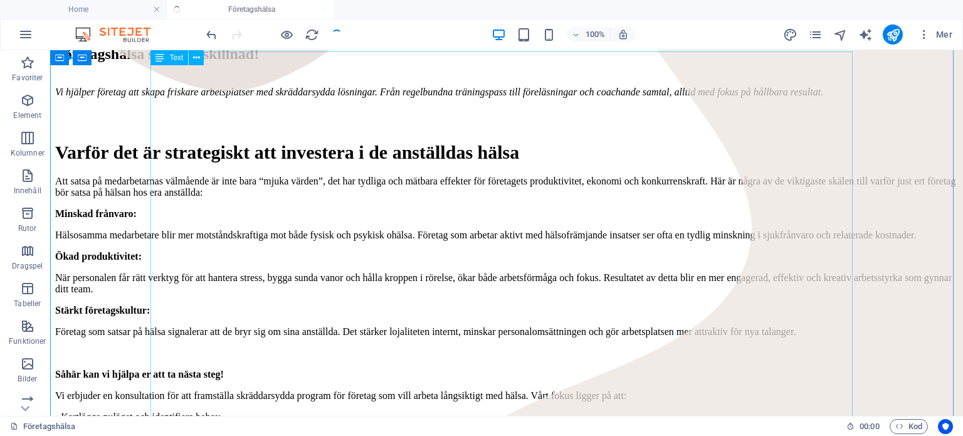
scroll to position [0, 0]
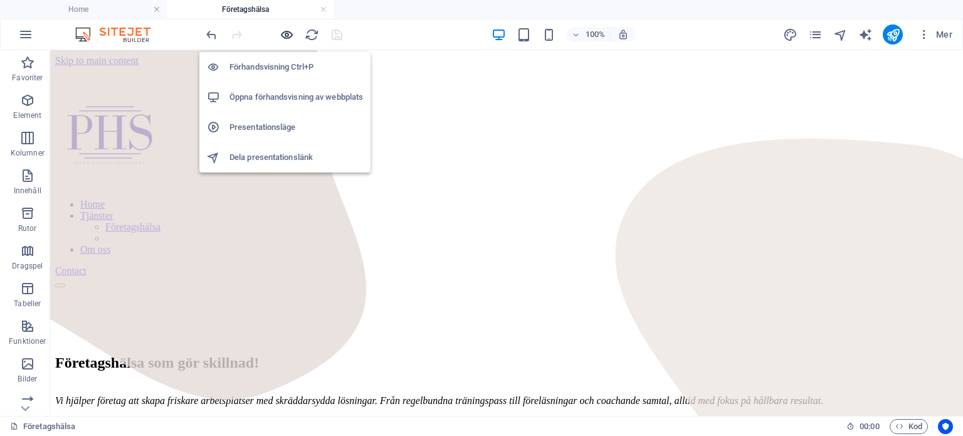
click at [283, 37] on icon "button" at bounding box center [287, 35] width 14 height 14
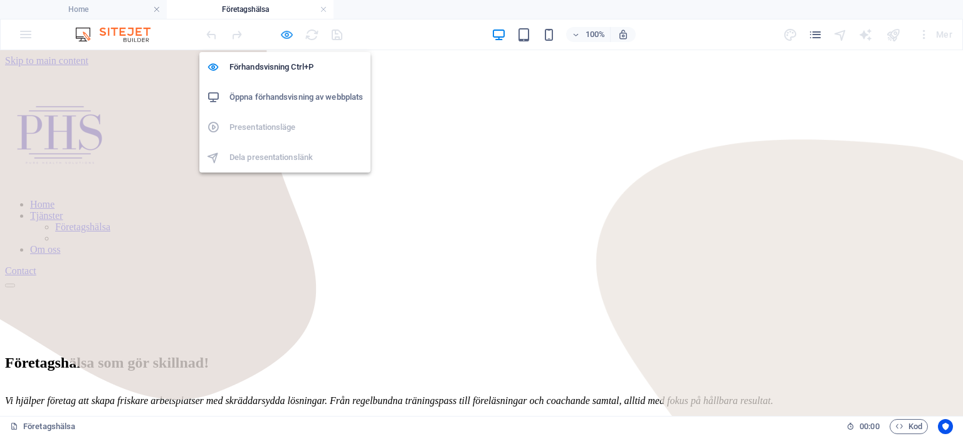
click at [288, 38] on icon "button" at bounding box center [287, 35] width 14 height 14
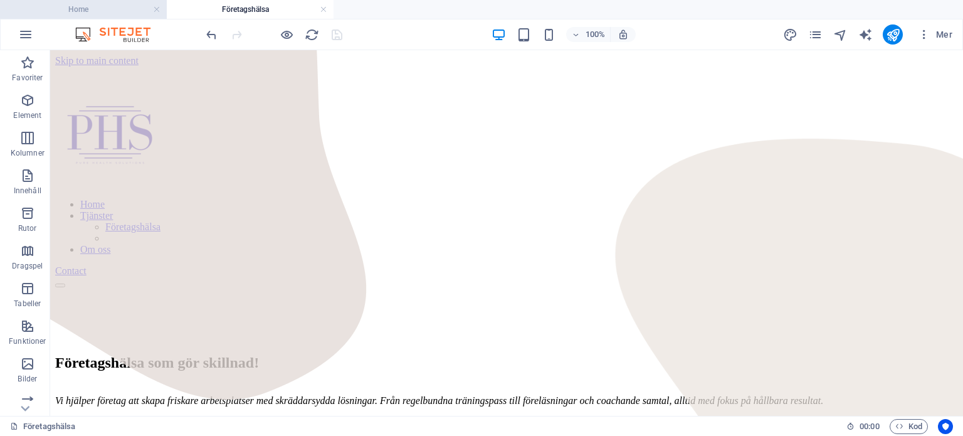
click at [101, 7] on h4 "Home" at bounding box center [83, 10] width 167 height 14
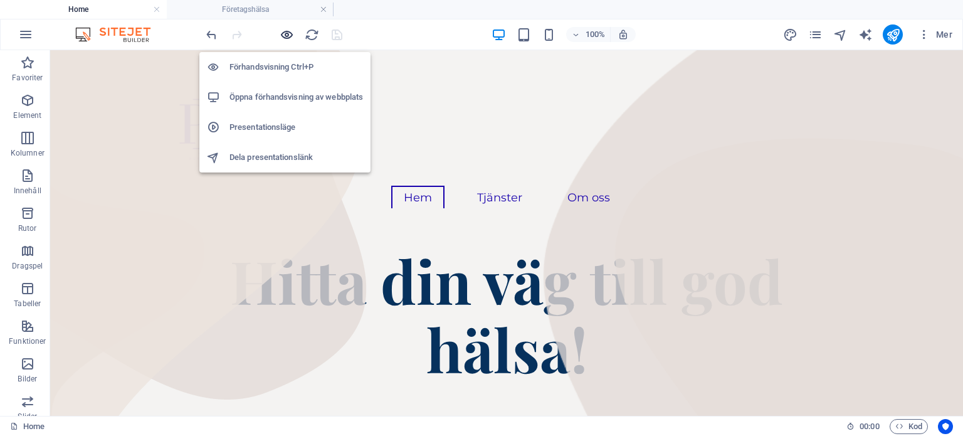
click at [286, 37] on icon "button" at bounding box center [287, 35] width 14 height 14
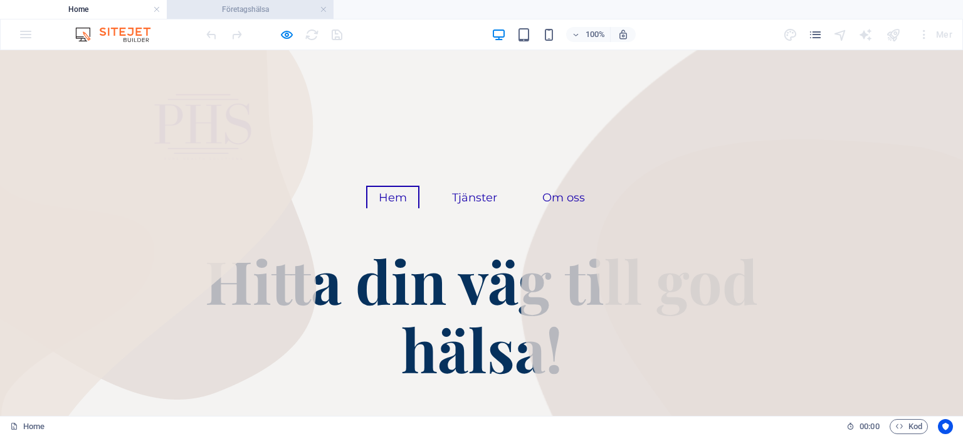
click at [279, 9] on h4 "Företagshälsa" at bounding box center [250, 10] width 167 height 14
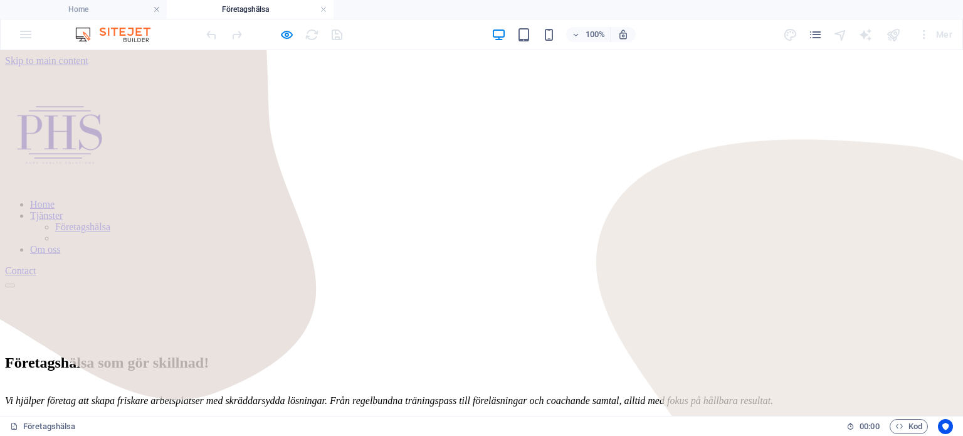
click at [110, 221] on link "Företagshälsa" at bounding box center [82, 226] width 55 height 11
click at [521, 199] on ul "Home Tjänster Företagshälsa Om oss" at bounding box center [481, 227] width 953 height 56
click at [60, 244] on link "Om oss" at bounding box center [45, 249] width 30 height 11
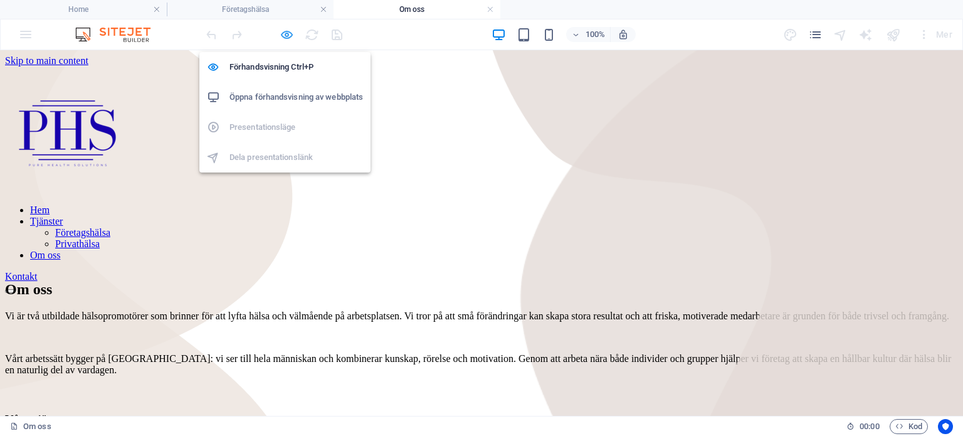
click at [288, 37] on icon "button" at bounding box center [287, 35] width 14 height 14
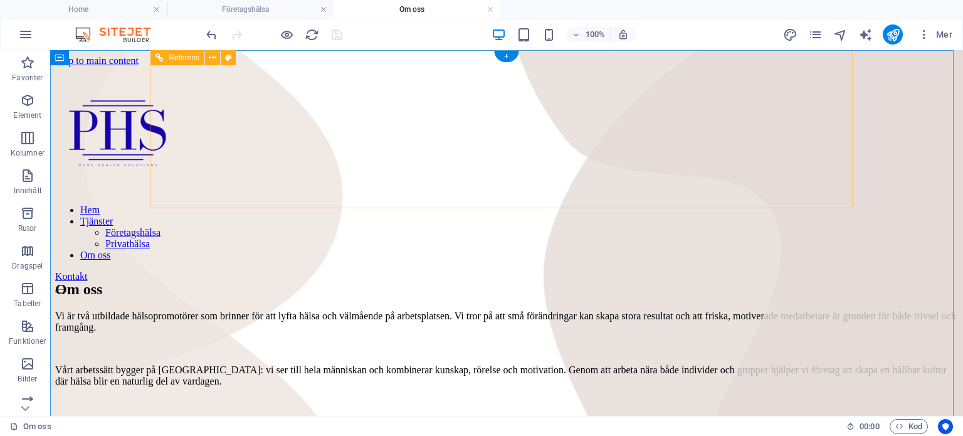
click at [496, 204] on nav "Hem Tjänster Företagshälsa Privathälsa Om oss" at bounding box center [406, 232] width 702 height 56
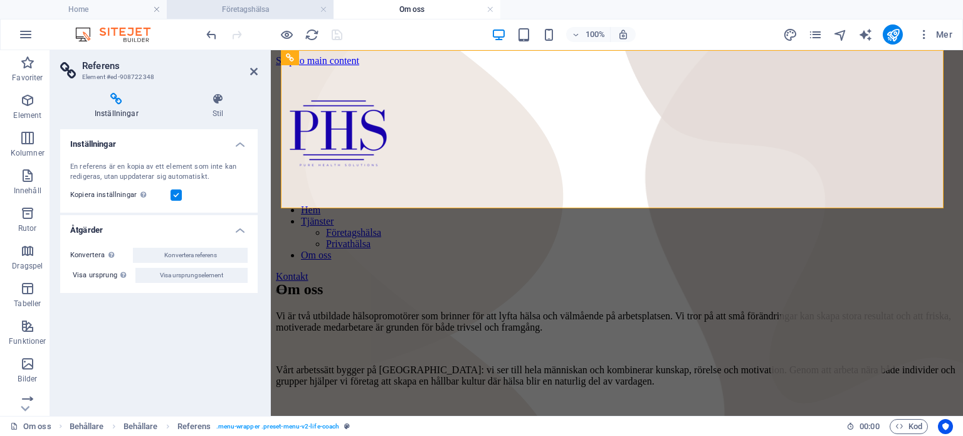
click at [228, 9] on h4 "Företagshälsa" at bounding box center [250, 10] width 167 height 14
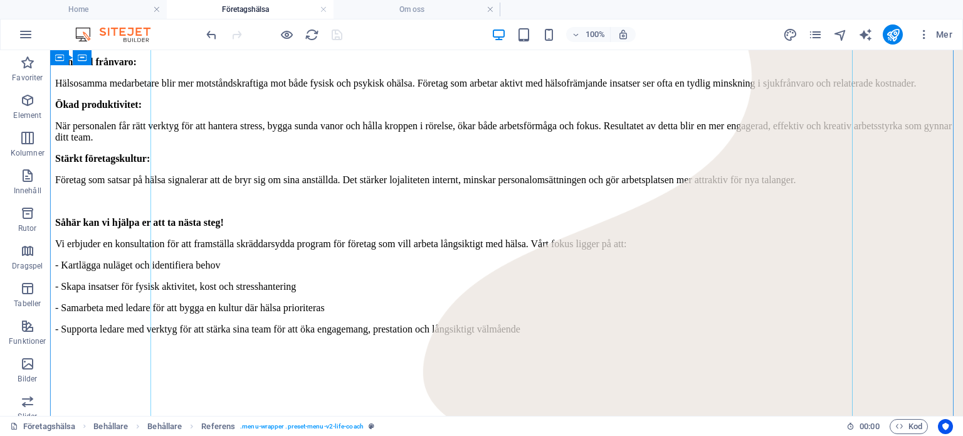
scroll to position [515, 0]
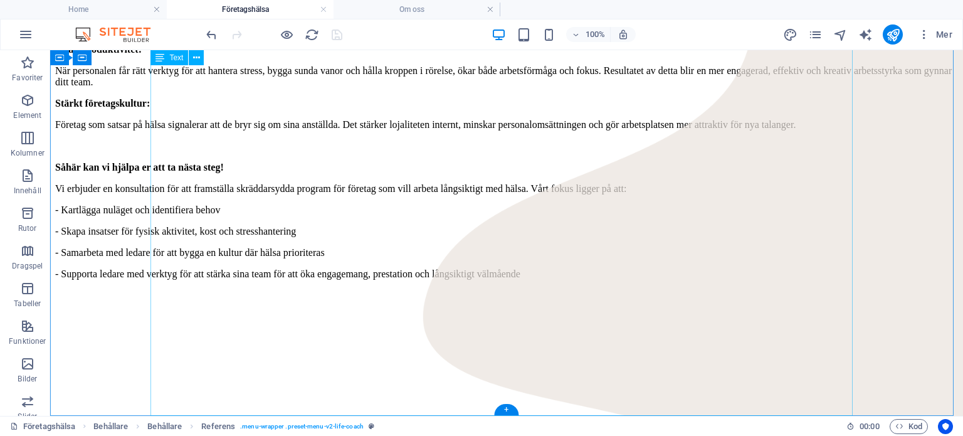
click at [394, 243] on div "Varför det är strategiskt att investera i de anställdas hälsa Att satsa på meda…" at bounding box center [506, 246] width 903 height 622
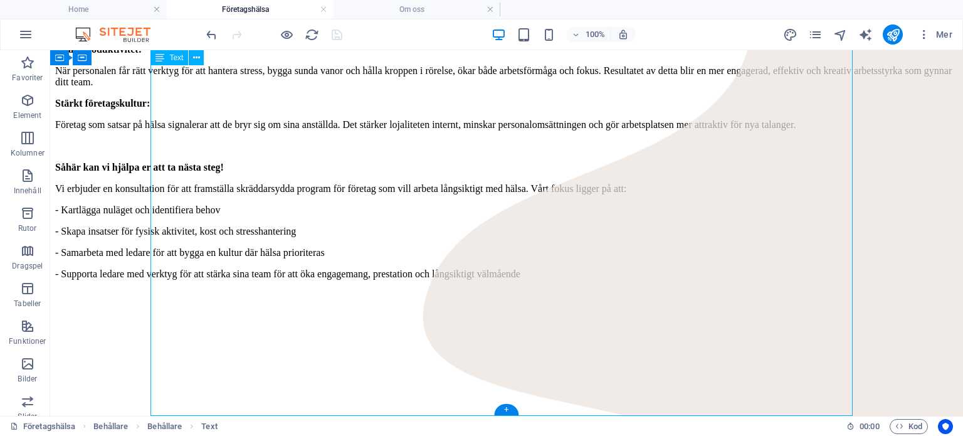
click at [394, 243] on div "Varför det är strategiskt att investera i de anställdas hälsa Att satsa på meda…" at bounding box center [506, 246] width 903 height 622
click at [394, 244] on div "Varför det är strategiskt att investera i de anställdas hälsa Att satsa på meda…" at bounding box center [506, 246] width 903 height 622
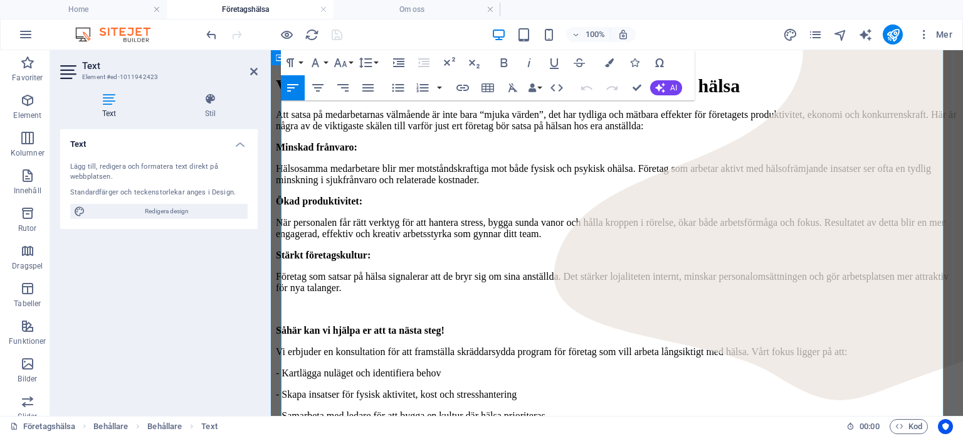
scroll to position [409, 0]
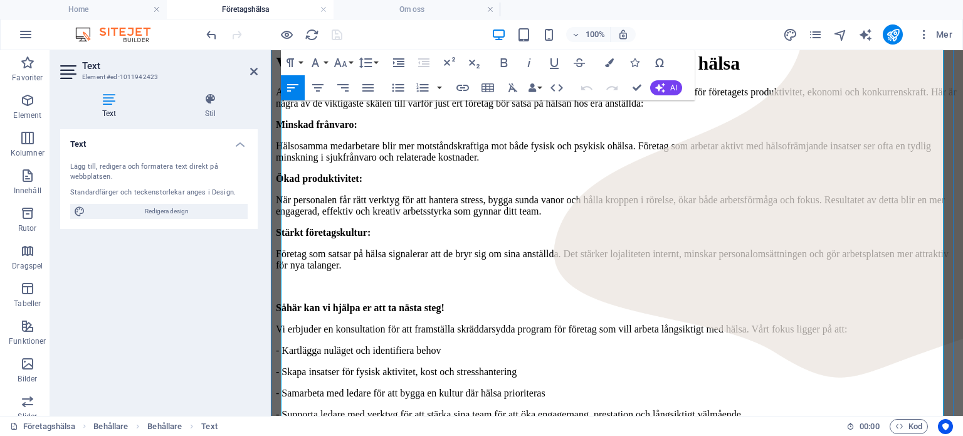
drag, startPoint x: 456, startPoint y: 343, endPoint x: 379, endPoint y: 348, distance: 77.9
click at [950, 337] on div "Home Tjänster Företagshälsa Om oss Contact Företagshälsa som gör skillnad! Vi h…" at bounding box center [617, 177] width 682 height 1039
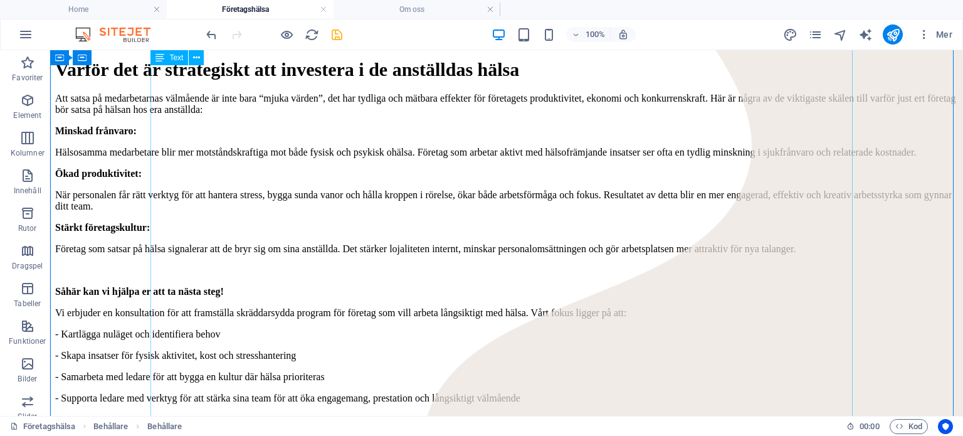
scroll to position [515, 0]
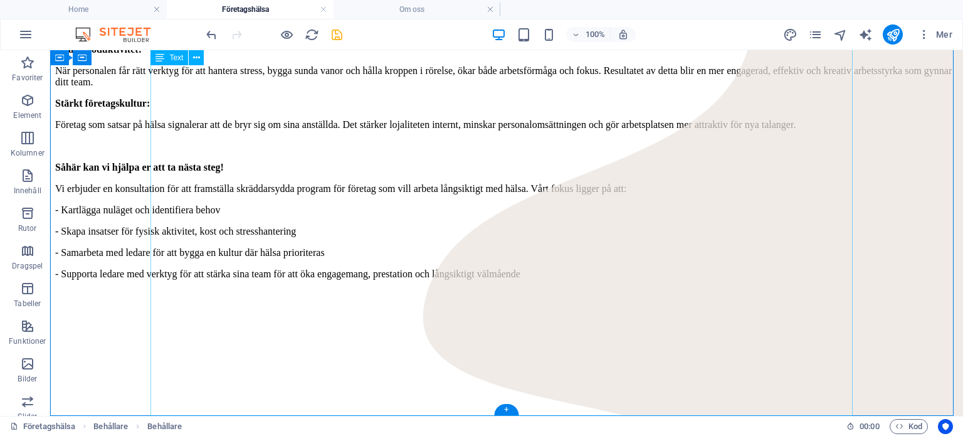
click at [394, 355] on div "Varför det är strategiskt att investera i de anställdas hälsa Att satsa på meda…" at bounding box center [506, 246] width 903 height 622
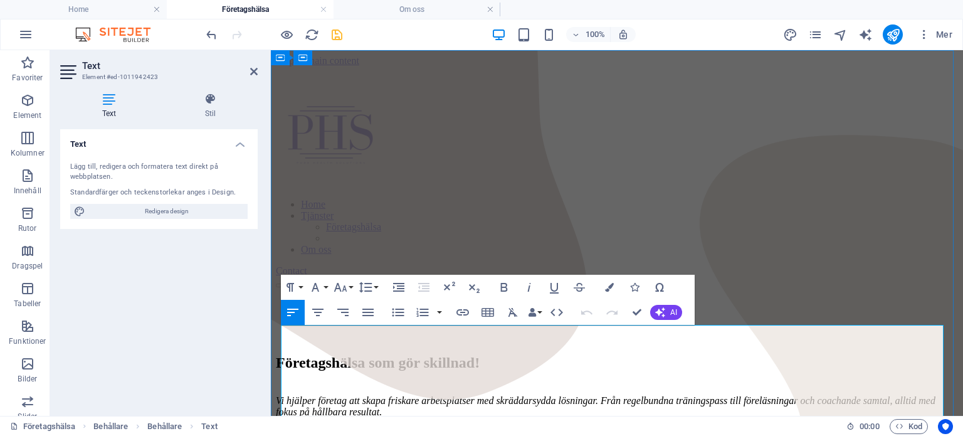
scroll to position [533, 0]
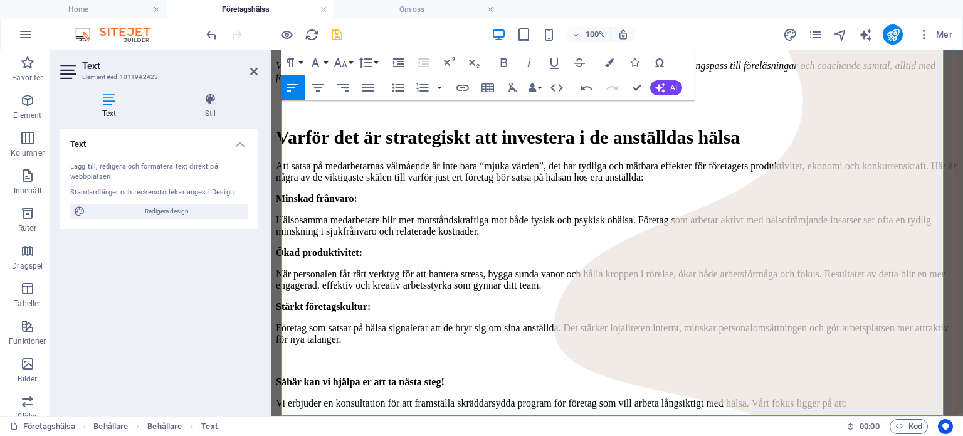
scroll to position [317, 0]
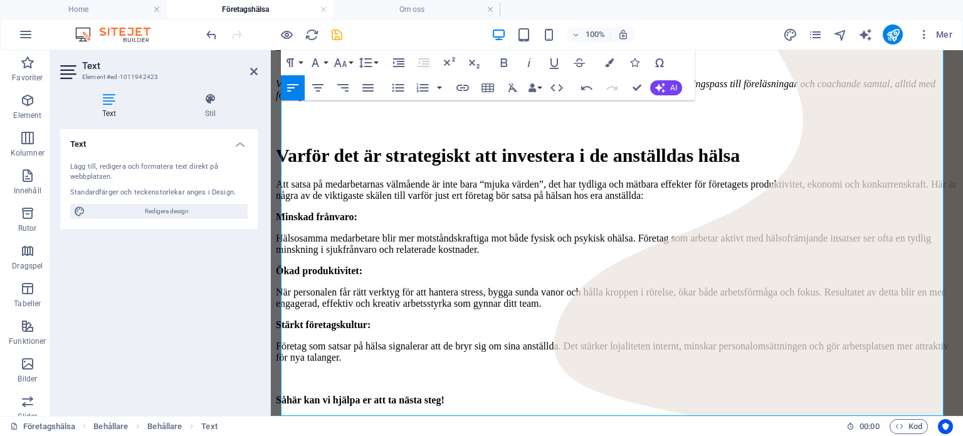
click at [335, 37] on icon "save" at bounding box center [337, 35] width 14 height 14
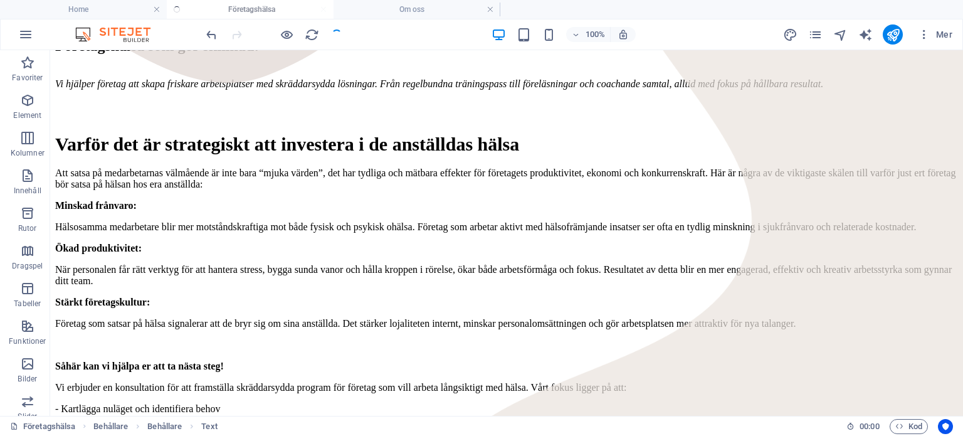
scroll to position [298, 0]
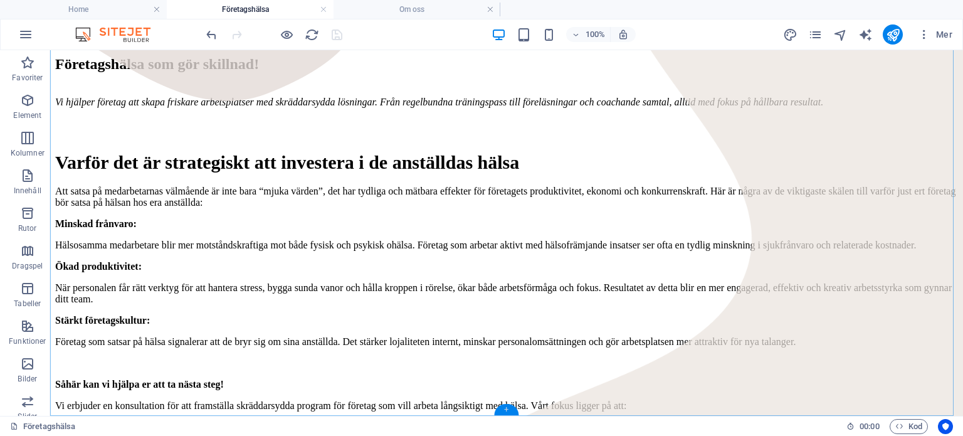
click at [507, 411] on div "+" at bounding box center [506, 409] width 24 height 11
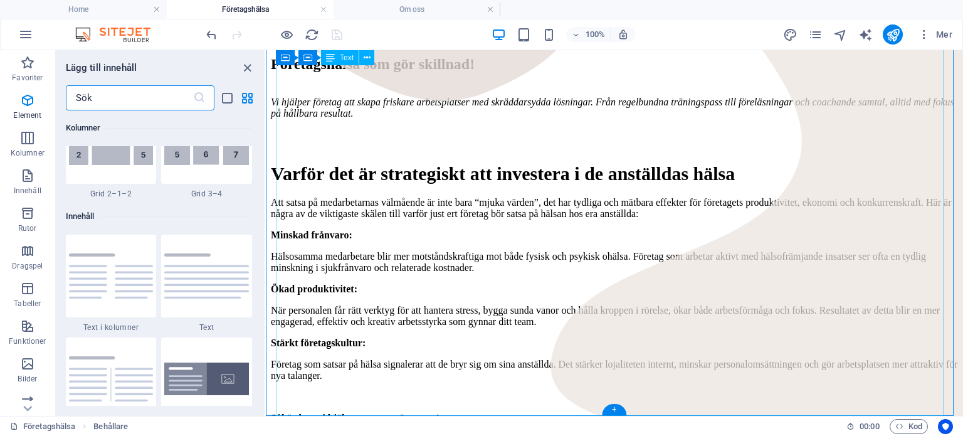
scroll to position [2193, 0]
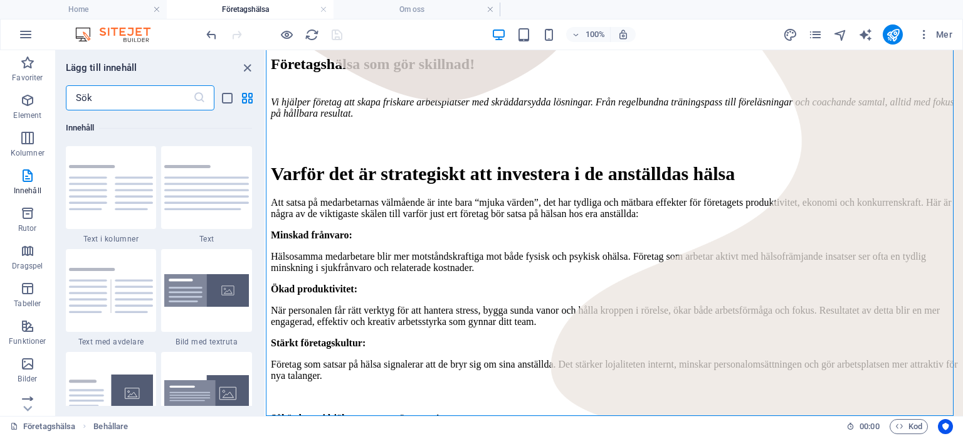
click at [121, 90] on input "text" at bounding box center [129, 97] width 127 height 25
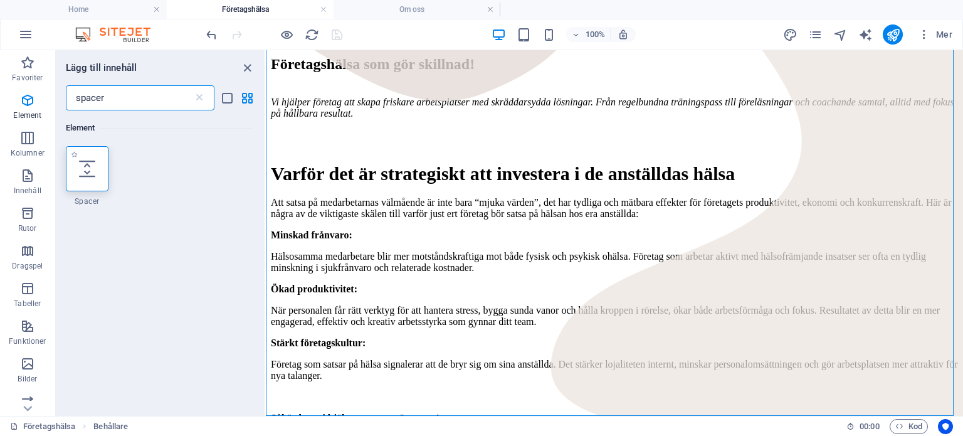
scroll to position [0, 0]
type input "spacer"
click at [90, 172] on icon at bounding box center [87, 168] width 16 height 16
select select "px"
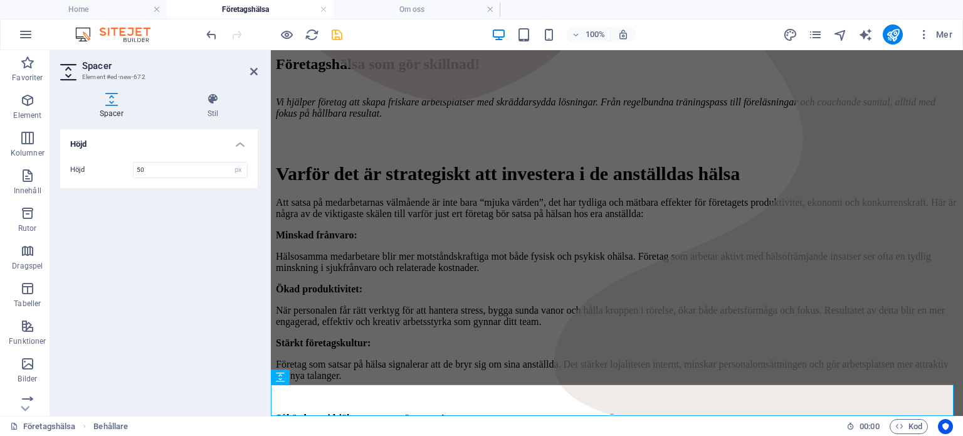
scroll to position [348, 0]
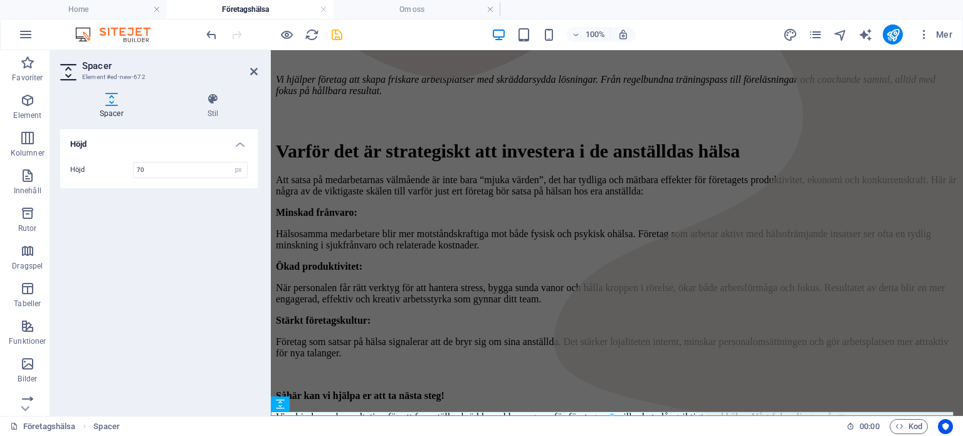
type input "70"
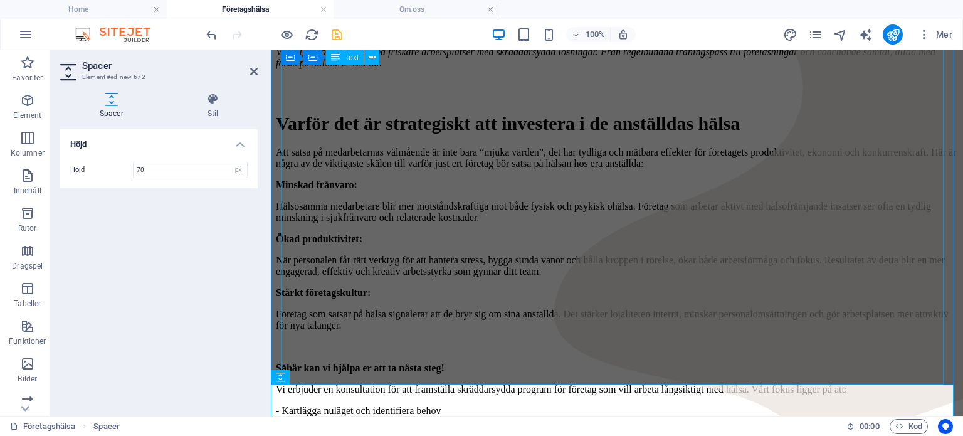
scroll to position [361, 0]
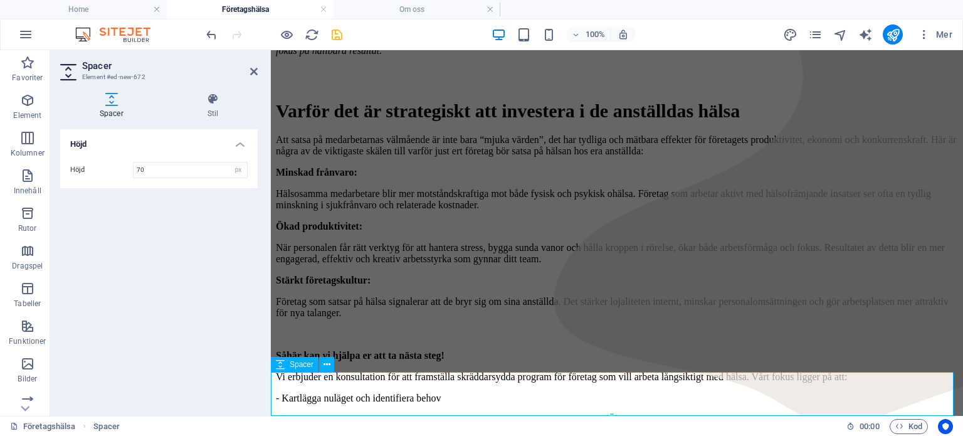
click at [660, 352] on div "Varför det är strategiskt att investera i de anställdas hälsa Att satsa på meda…" at bounding box center [617, 294] width 682 height 389
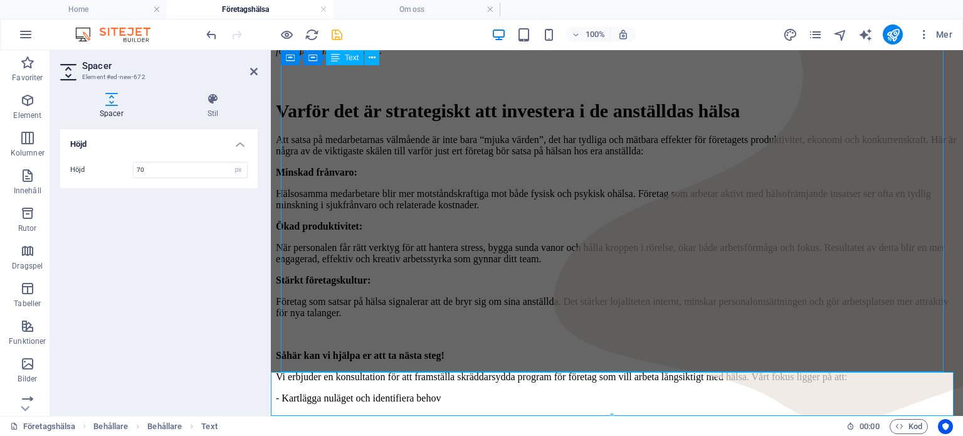
scroll to position [343, 0]
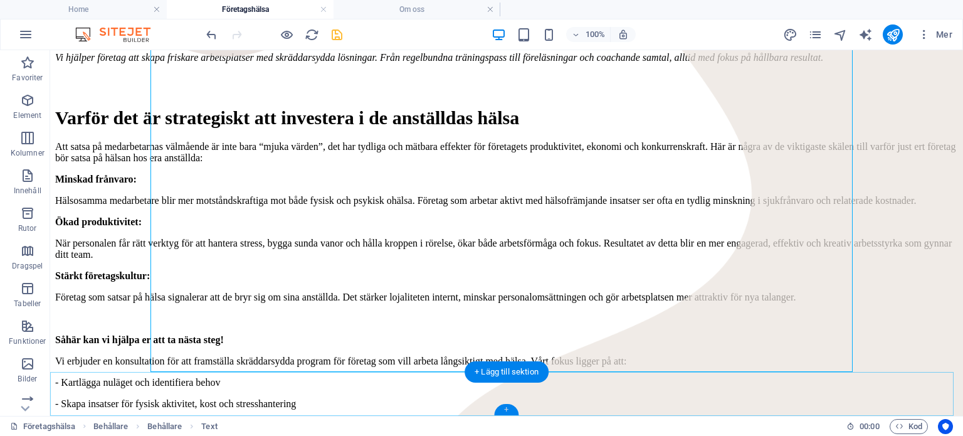
click at [502, 407] on div "+" at bounding box center [506, 409] width 24 height 11
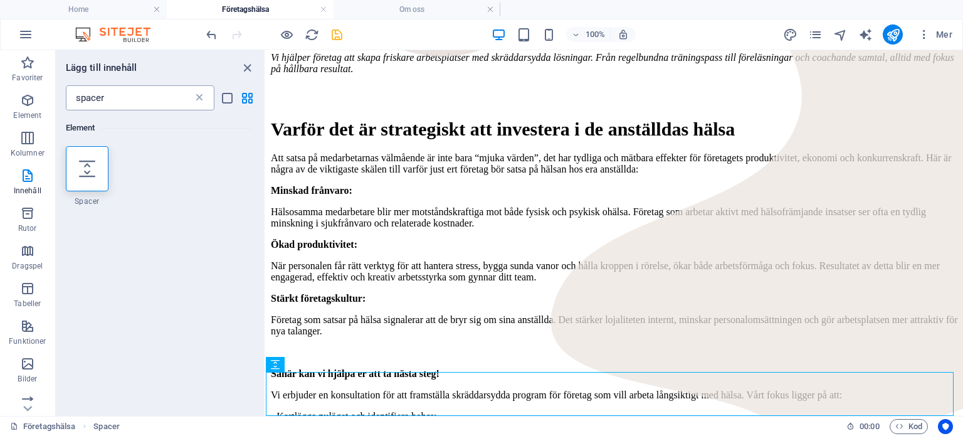
click at [201, 101] on icon at bounding box center [199, 98] width 13 height 13
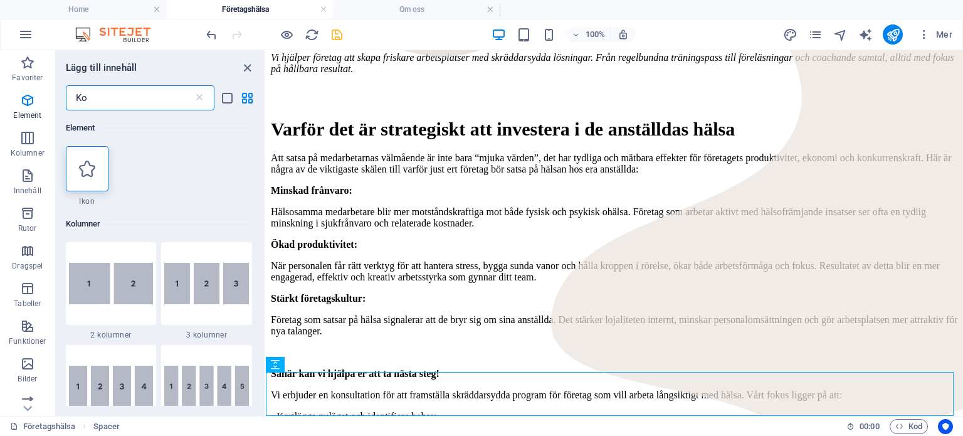
type input "K"
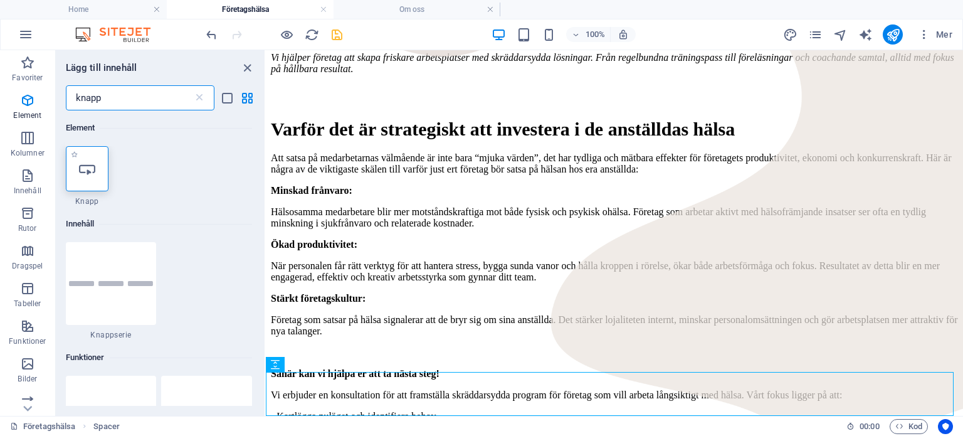
type input "knapp"
click at [85, 169] on icon at bounding box center [87, 168] width 16 height 16
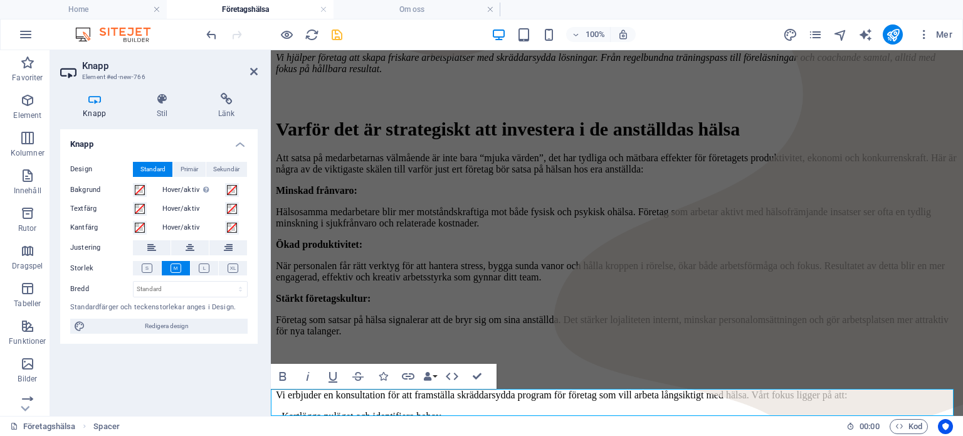
scroll to position [388, 0]
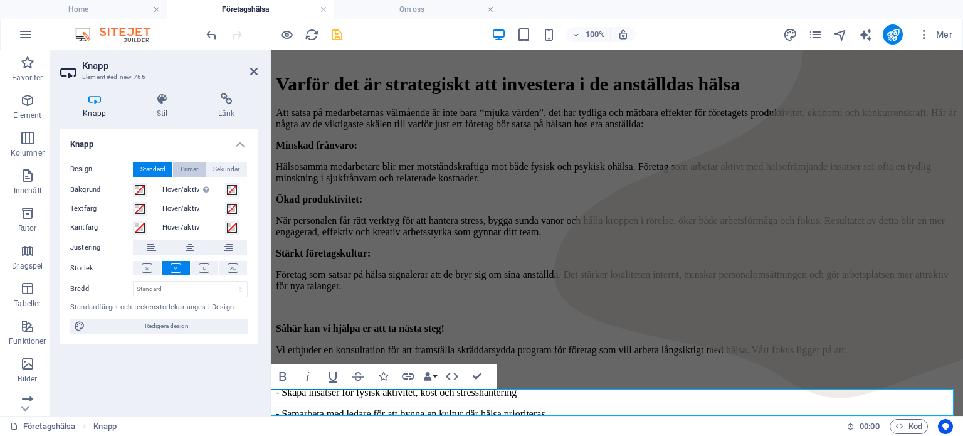
click at [187, 172] on span "Primär" at bounding box center [190, 169] width 18 height 15
click at [153, 170] on span "Standard" at bounding box center [152, 169] width 25 height 15
click at [221, 166] on span "Sekundär" at bounding box center [226, 169] width 26 height 15
click at [193, 167] on span "Primär" at bounding box center [190, 169] width 18 height 15
click at [139, 168] on button "Standard" at bounding box center [152, 169] width 39 height 15
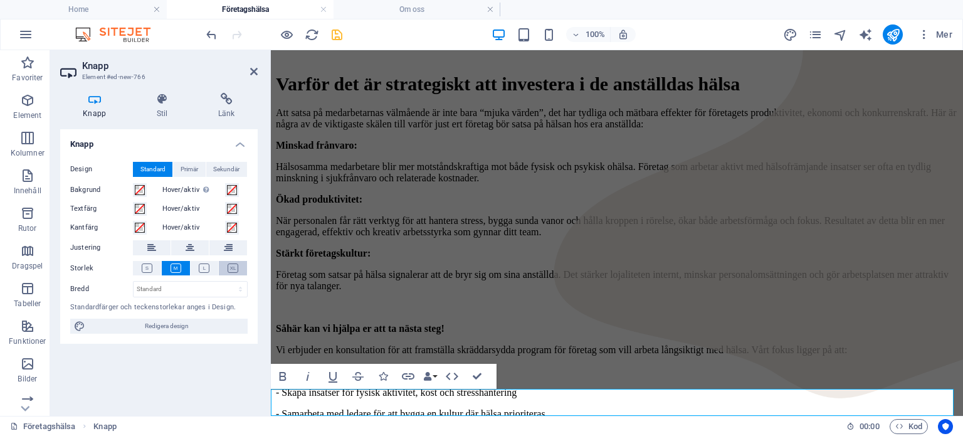
click at [228, 270] on icon at bounding box center [233, 267] width 11 height 9
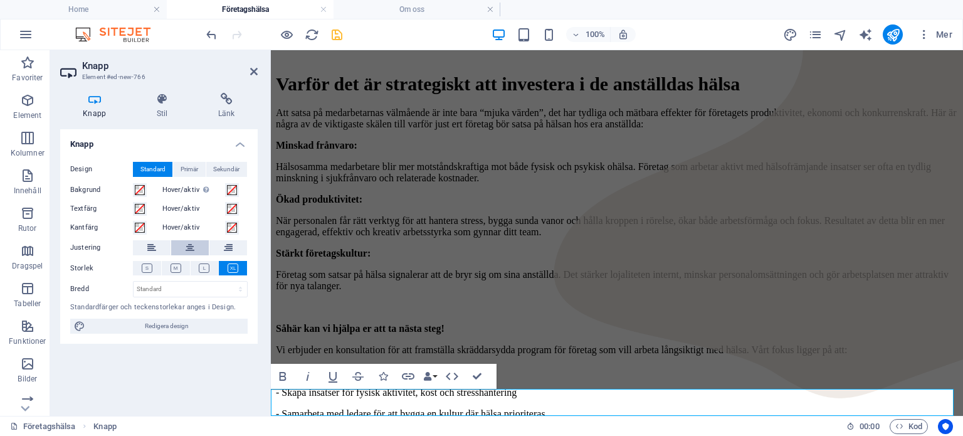
click at [187, 245] on icon at bounding box center [190, 247] width 9 height 15
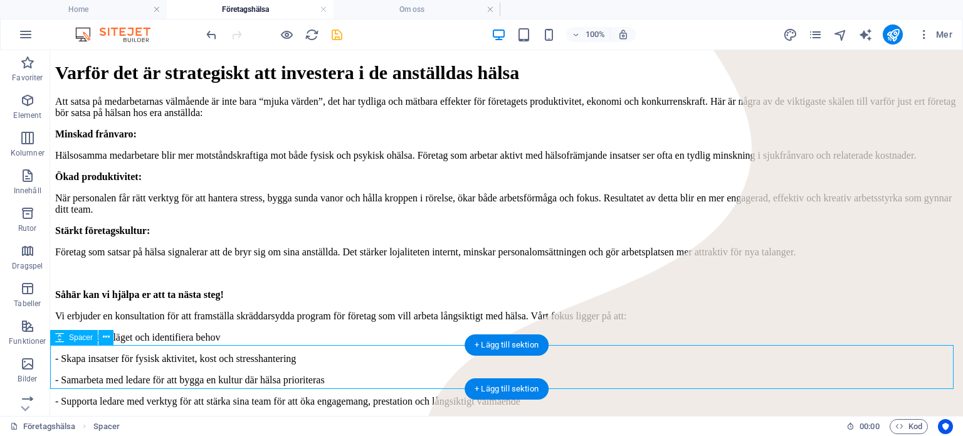
select select "px"
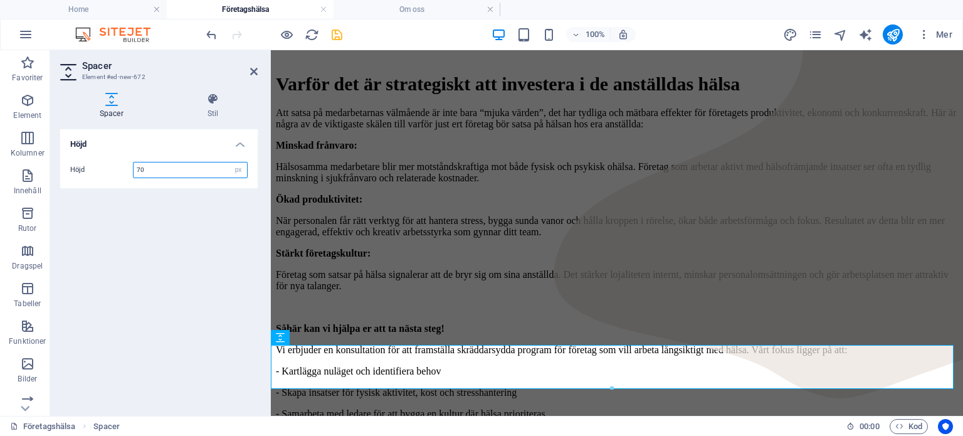
click at [191, 167] on input "70" at bounding box center [190, 169] width 113 height 15
type input "20"
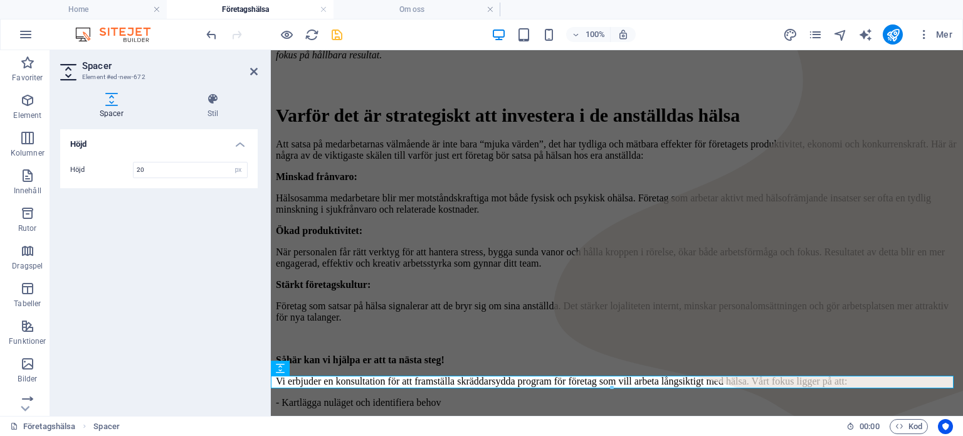
click at [354, 388] on div at bounding box center [611, 387] width 681 height 4
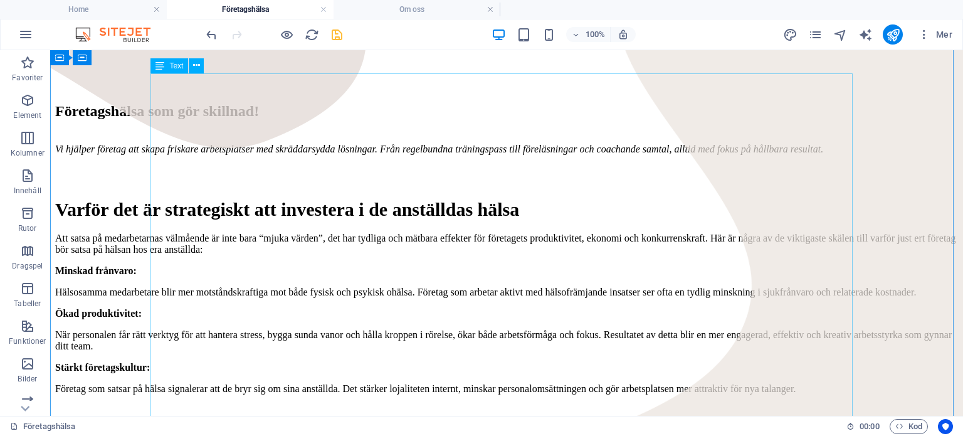
scroll to position [338, 0]
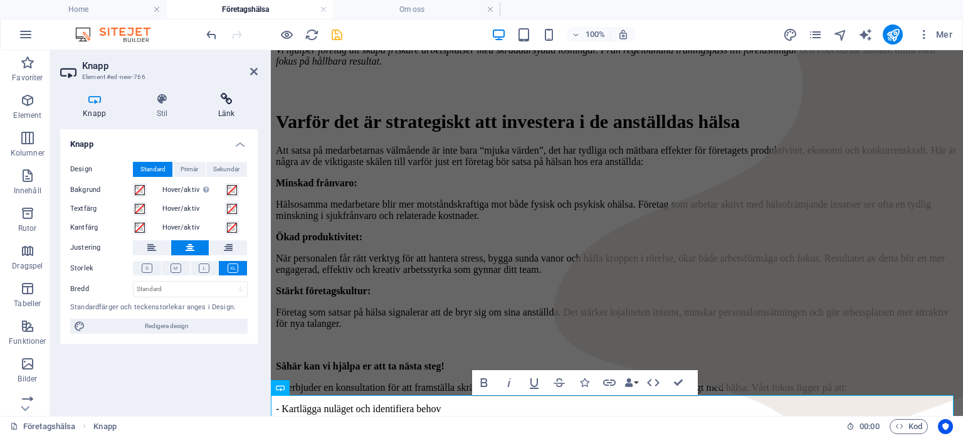
click at [218, 109] on h4 "Länk" at bounding box center [227, 106] width 62 height 26
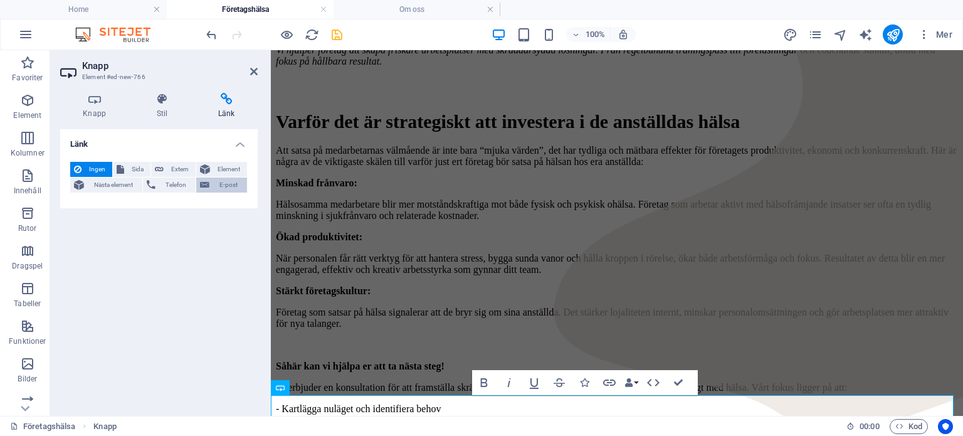
click at [216, 184] on span "E-post" at bounding box center [228, 184] width 30 height 15
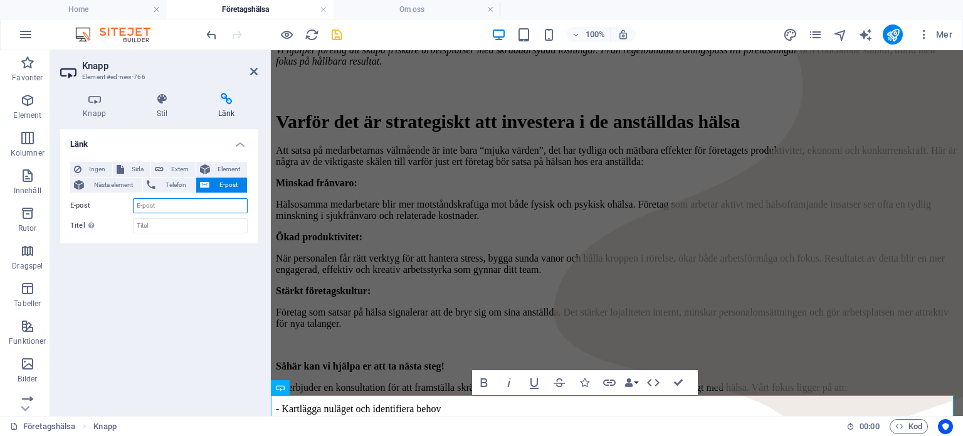
click at [161, 202] on input "E-post" at bounding box center [190, 205] width 115 height 15
type input "P"
type input "p"
type input "[PERSON_NAME][EMAIL_ADDRESS][DOMAIN_NAME]"
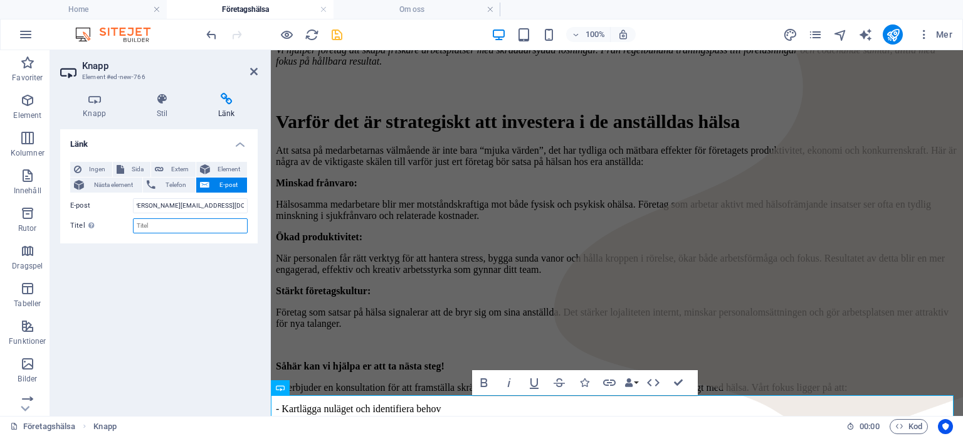
scroll to position [0, 0]
click at [183, 230] on input "Titel Ytterligare länkbeskrivning bör inte vara samma som länktext. Titeln visa…" at bounding box center [190, 225] width 115 height 15
click at [338, 28] on icon "save" at bounding box center [337, 35] width 14 height 14
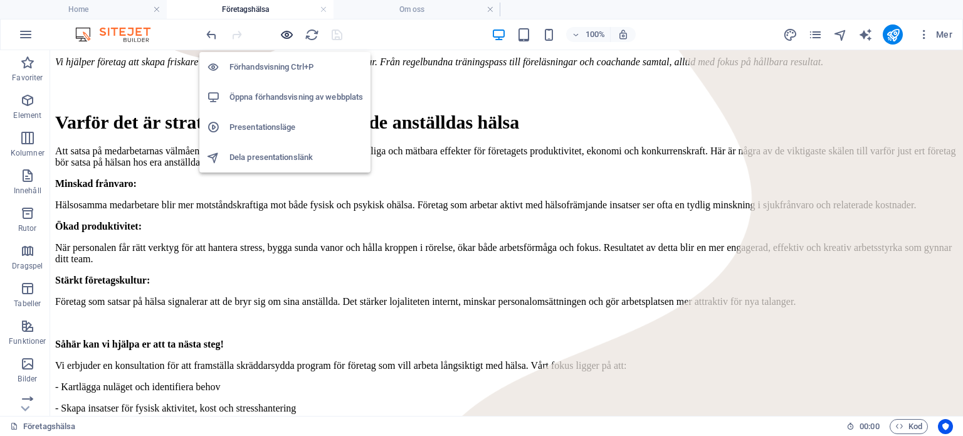
click at [286, 34] on icon "button" at bounding box center [287, 35] width 14 height 14
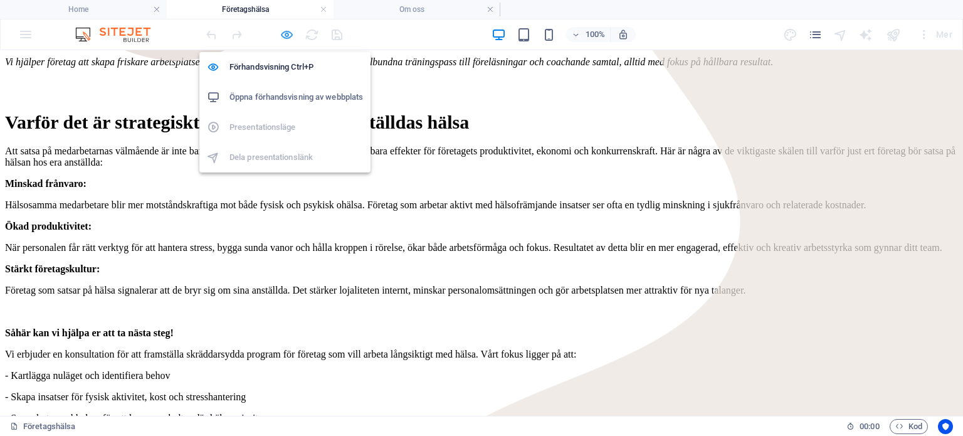
click at [290, 33] on icon "button" at bounding box center [287, 35] width 14 height 14
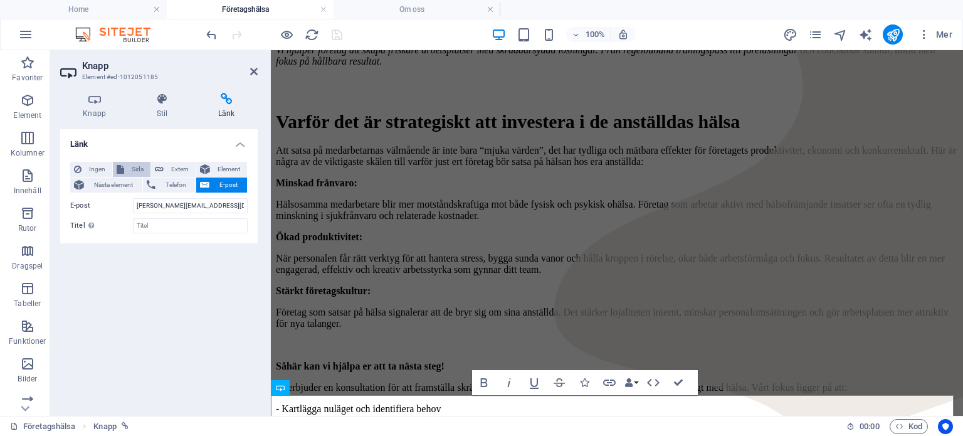
click at [139, 163] on span "Sida" at bounding box center [137, 169] width 19 height 15
select select
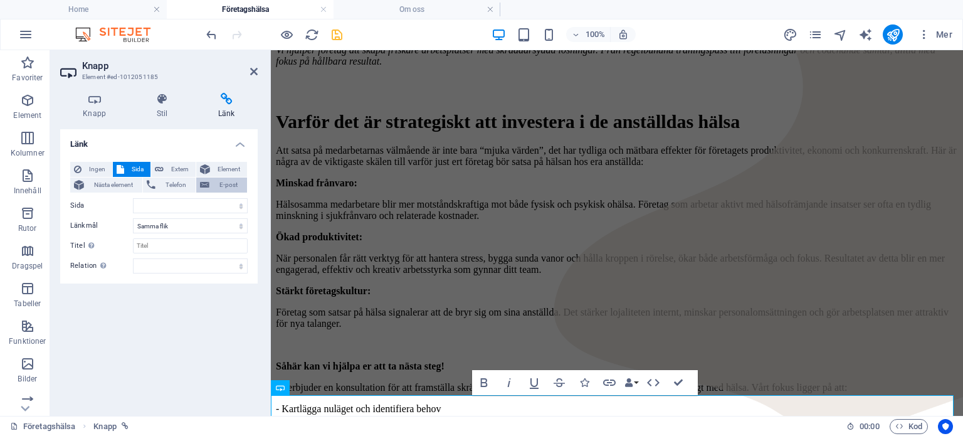
click at [217, 185] on span "E-post" at bounding box center [228, 184] width 30 height 15
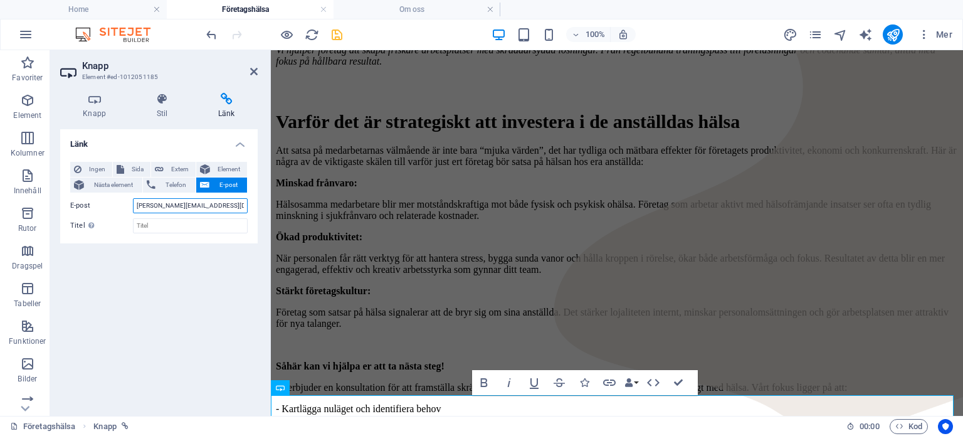
scroll to position [0, 5]
click at [176, 167] on span "Extern" at bounding box center [179, 169] width 24 height 15
select select "blank"
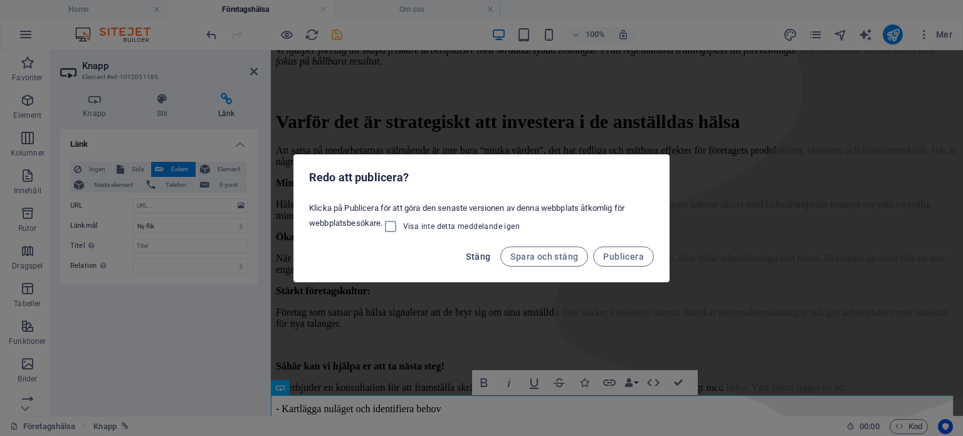
click at [484, 253] on span "Stäng" at bounding box center [478, 256] width 24 height 10
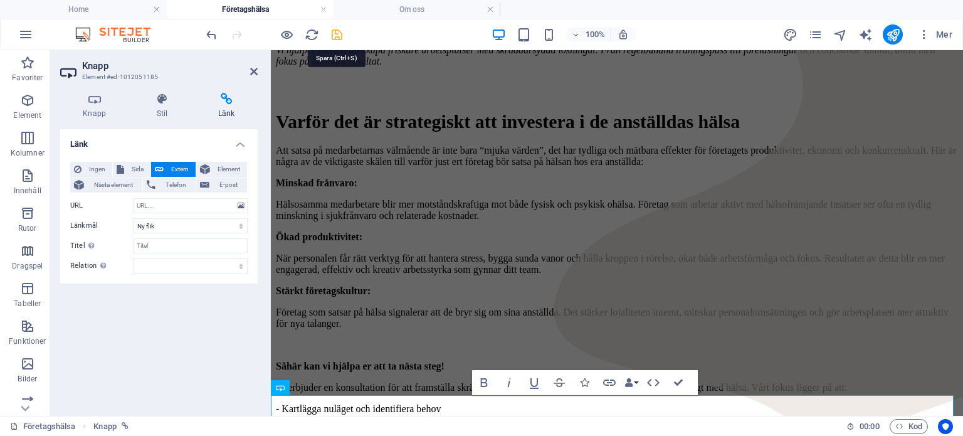
click at [335, 37] on icon "save" at bounding box center [337, 35] width 14 height 14
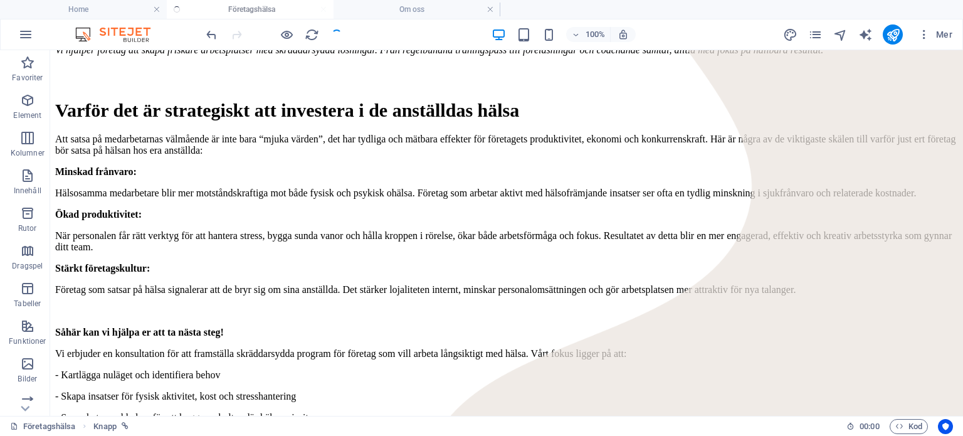
scroll to position [338, 0]
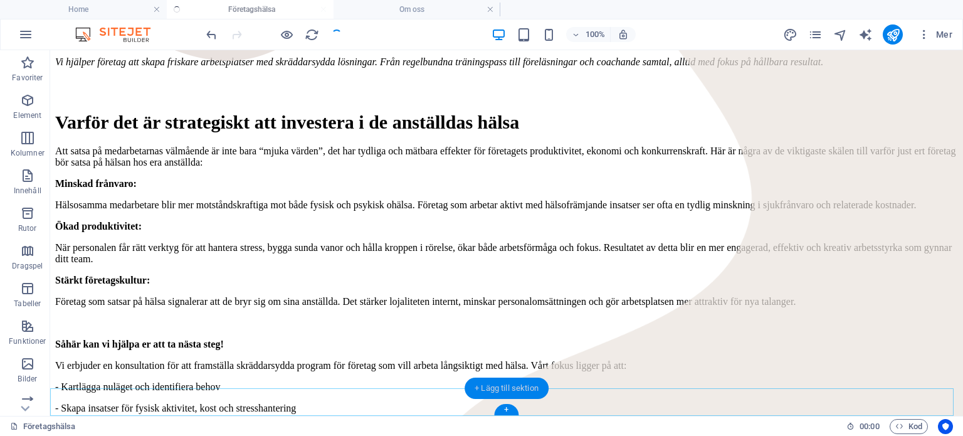
click at [469, 390] on div "+ Lägg till sektion" at bounding box center [506, 387] width 84 height 21
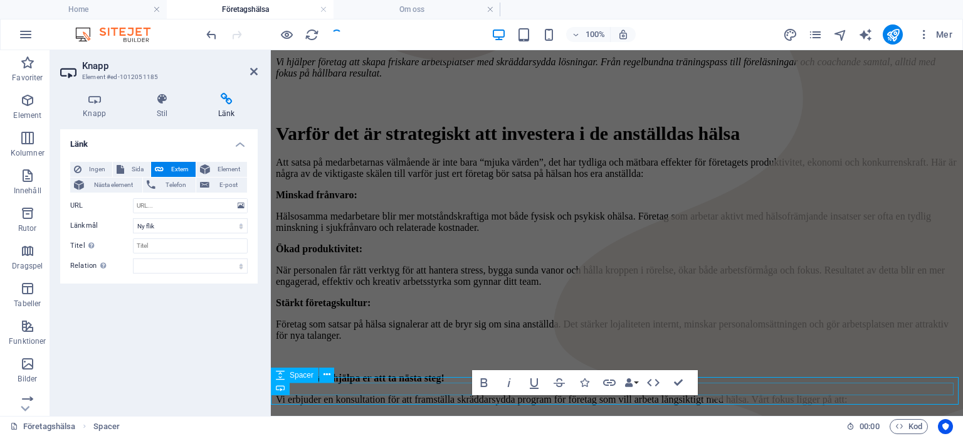
scroll to position [350, 0]
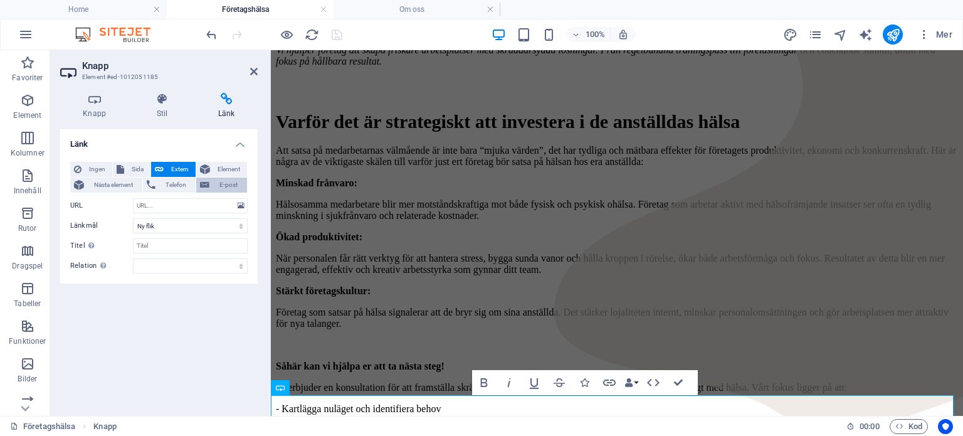
click at [215, 187] on span "E-post" at bounding box center [228, 184] width 30 height 15
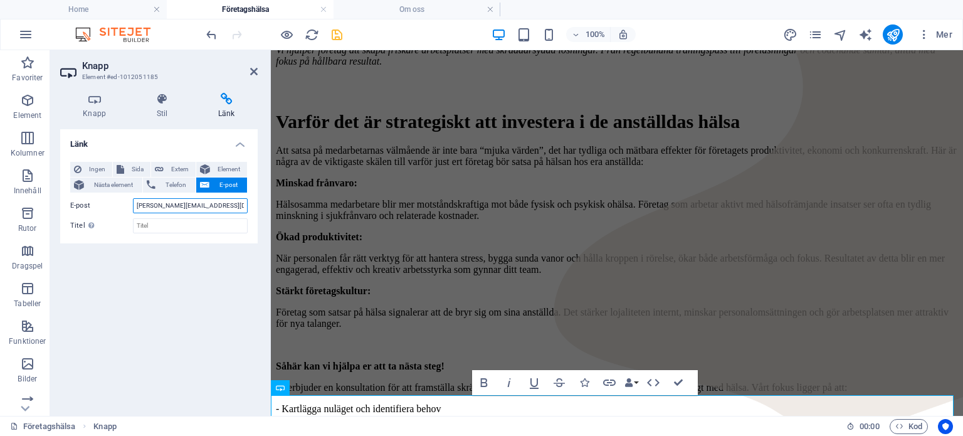
scroll to position [0, 5]
click at [337, 38] on icon "save" at bounding box center [337, 35] width 14 height 14
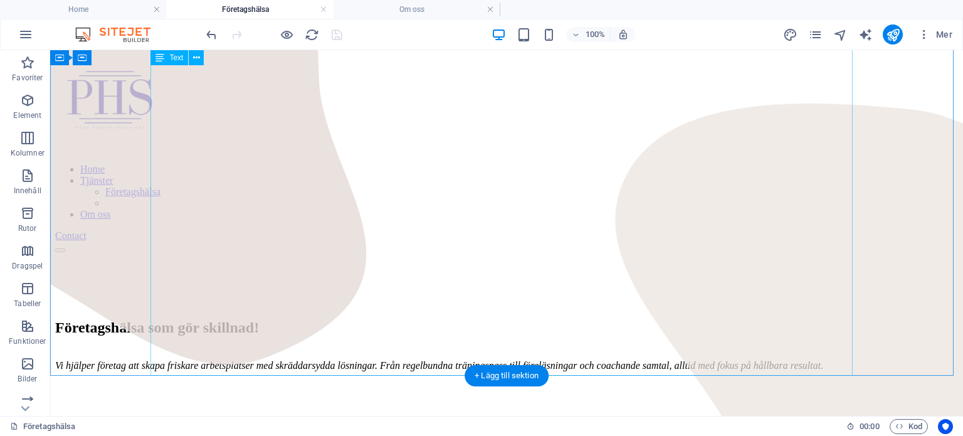
scroll to position [0, 0]
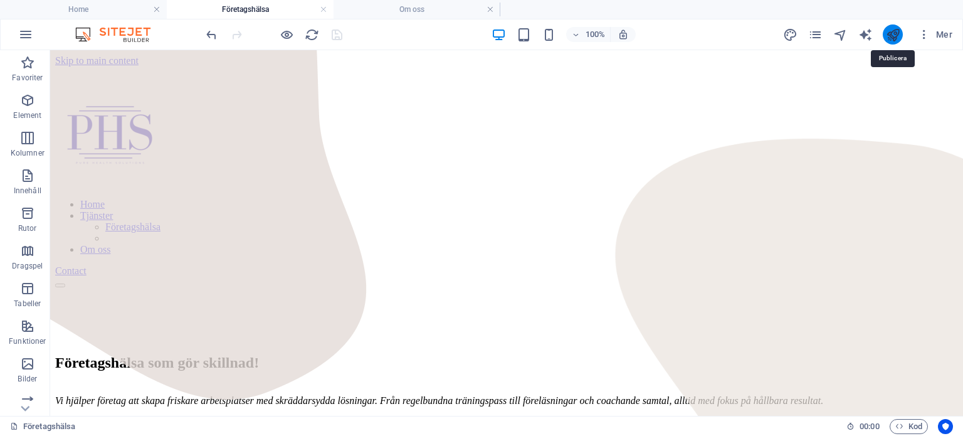
click at [886, 34] on icon "publish" at bounding box center [893, 35] width 14 height 14
